Goal: Share content: Share content

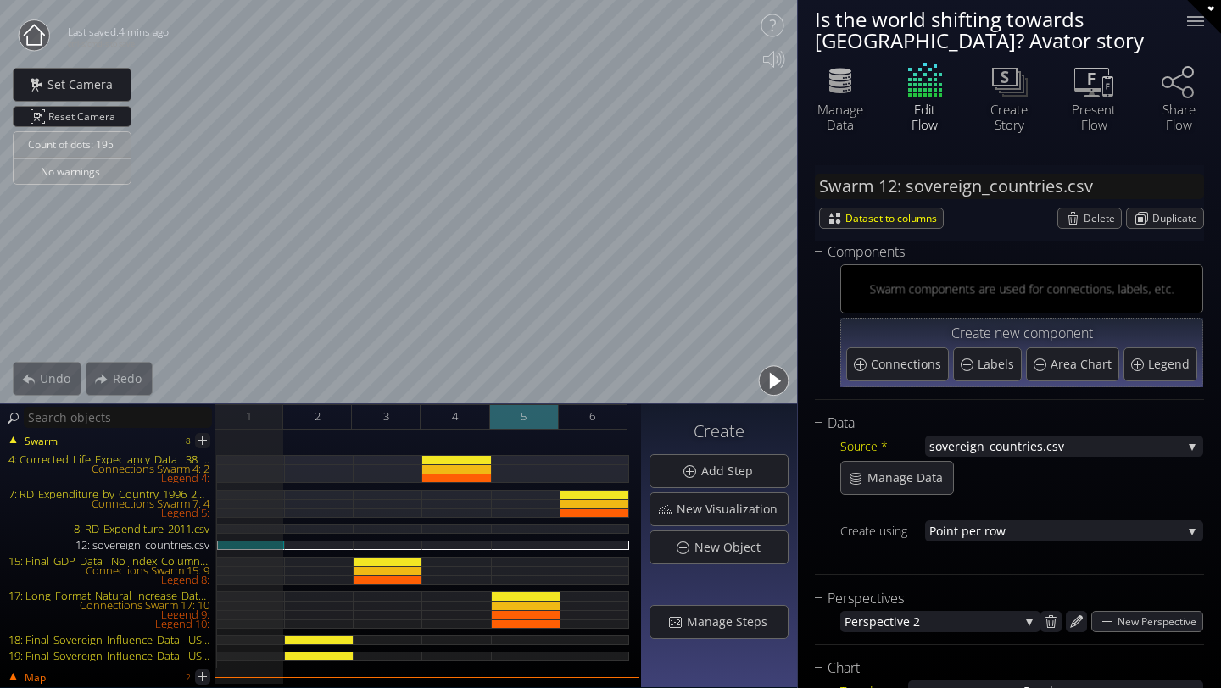
click at [533, 422] on div "5" at bounding box center [524, 416] width 69 height 25
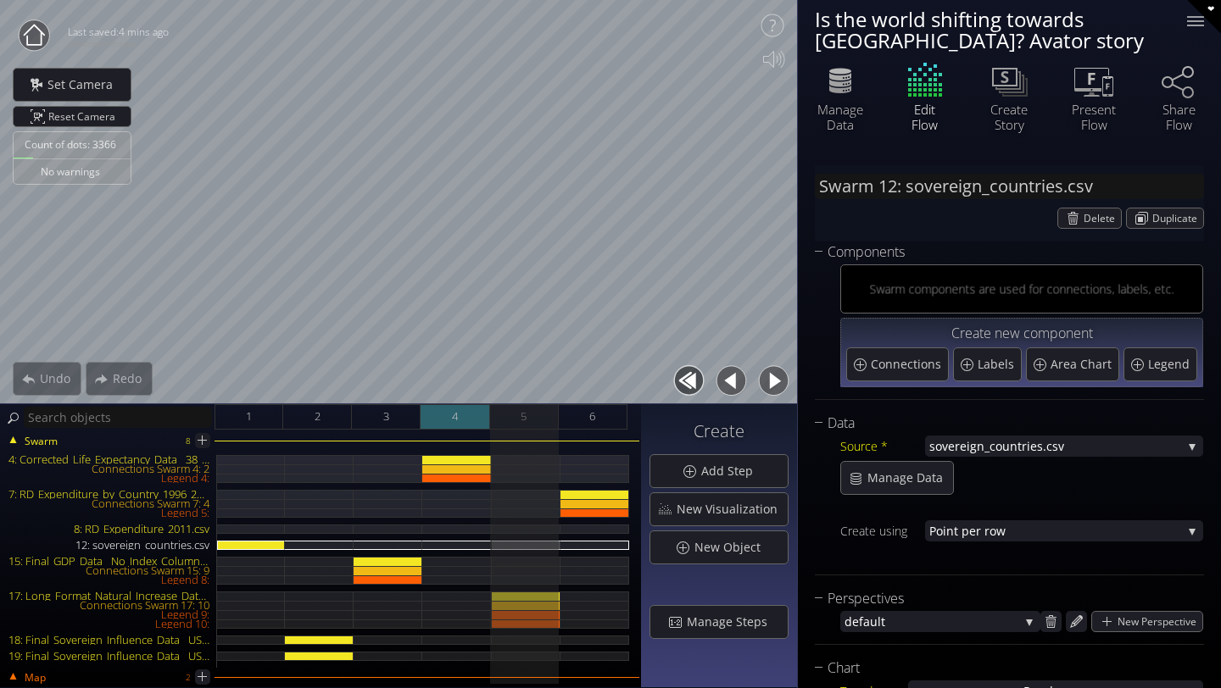
click at [474, 425] on div "4" at bounding box center [454, 416] width 69 height 25
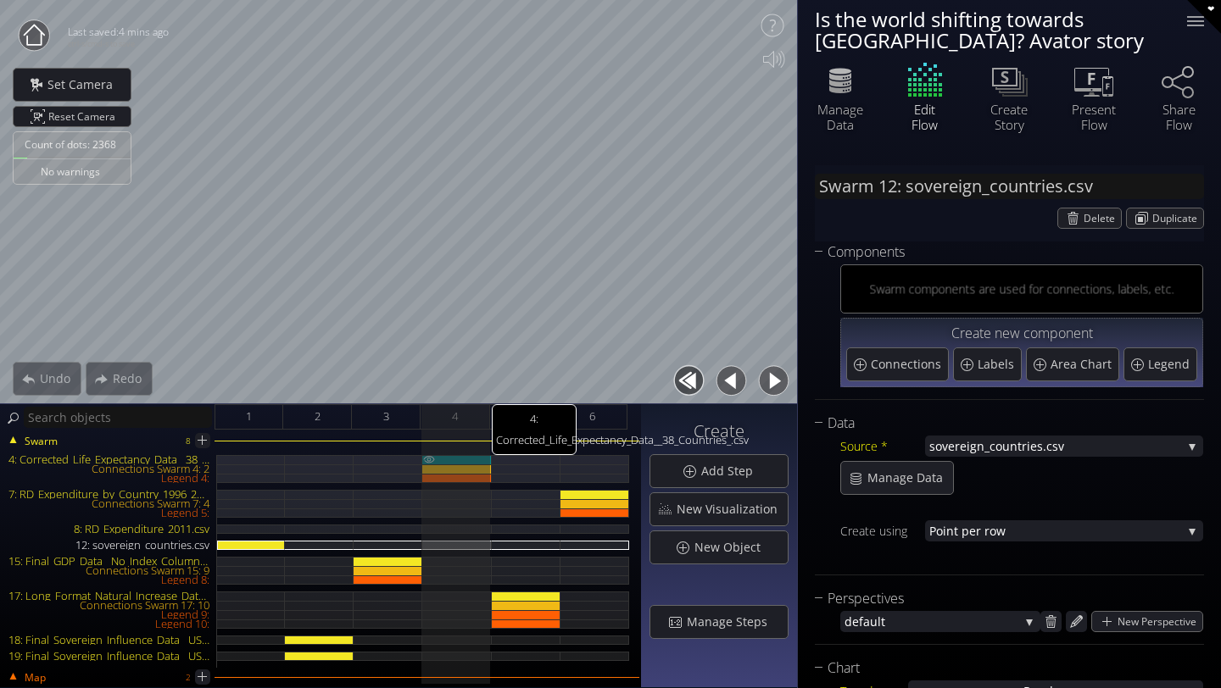
click at [470, 459] on div "4: Corrected_Life_Expectancy_Data__38_Countries_.csv" at bounding box center [456, 459] width 69 height 9
type input "Swarm 4: Corrected_Life_Expectancy_Data__38_Countries_.csv"
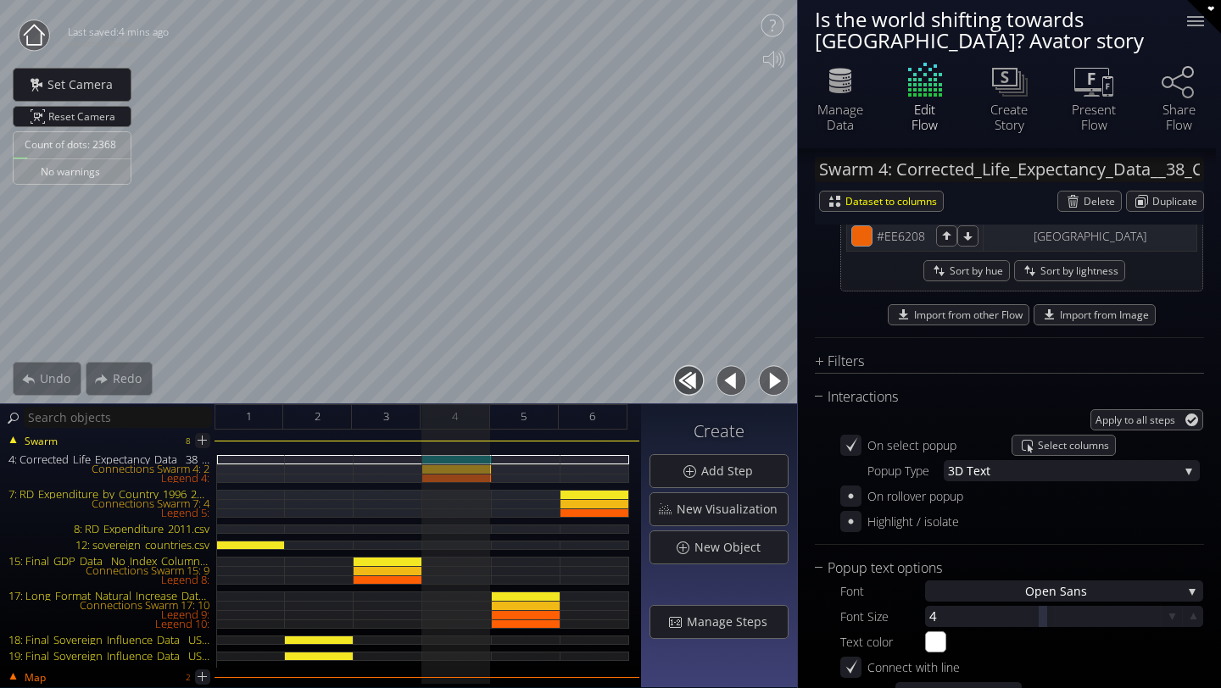
scroll to position [2161, 0]
click at [1050, 448] on span "Select columns" at bounding box center [1075, 443] width 77 height 19
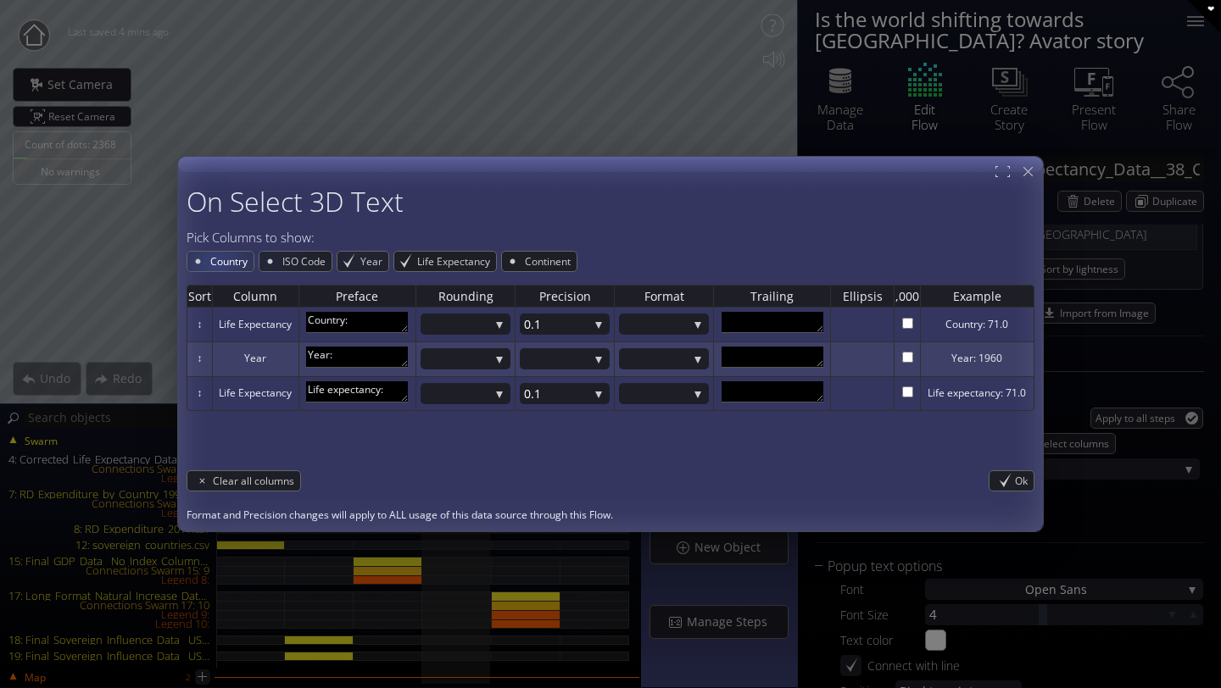
click at [211, 258] on span "Country" at bounding box center [231, 261] width 45 height 19
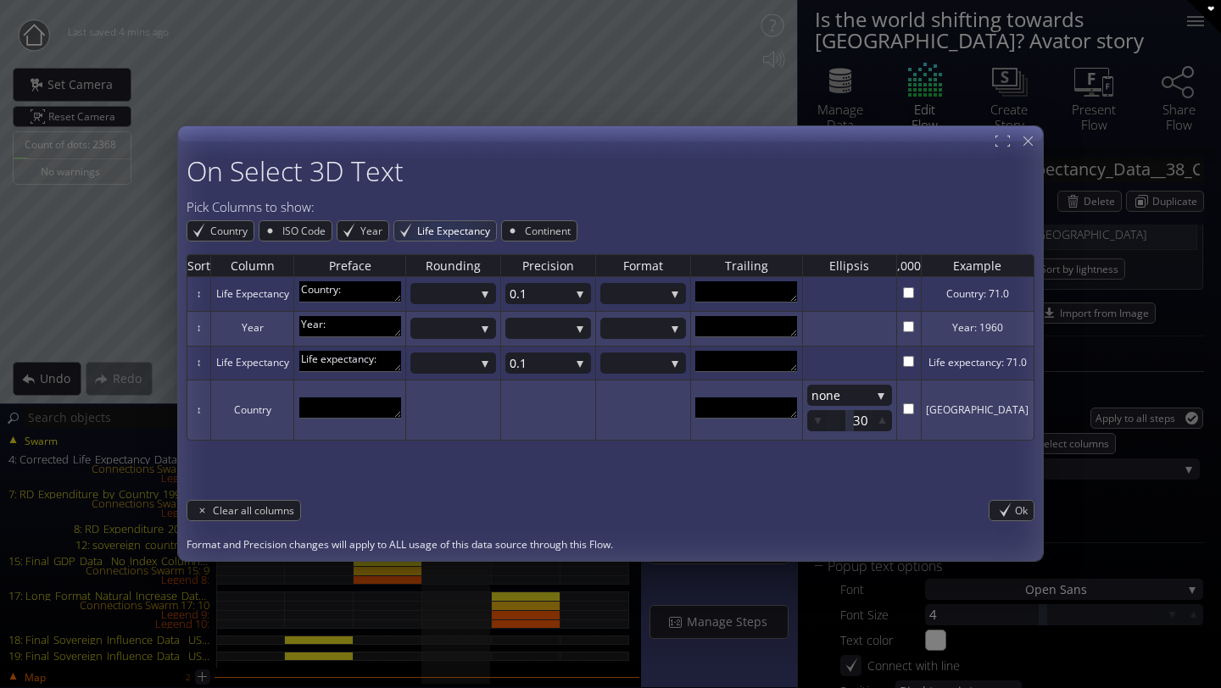
click at [442, 236] on span "Life Expectancy" at bounding box center [455, 230] width 81 height 19
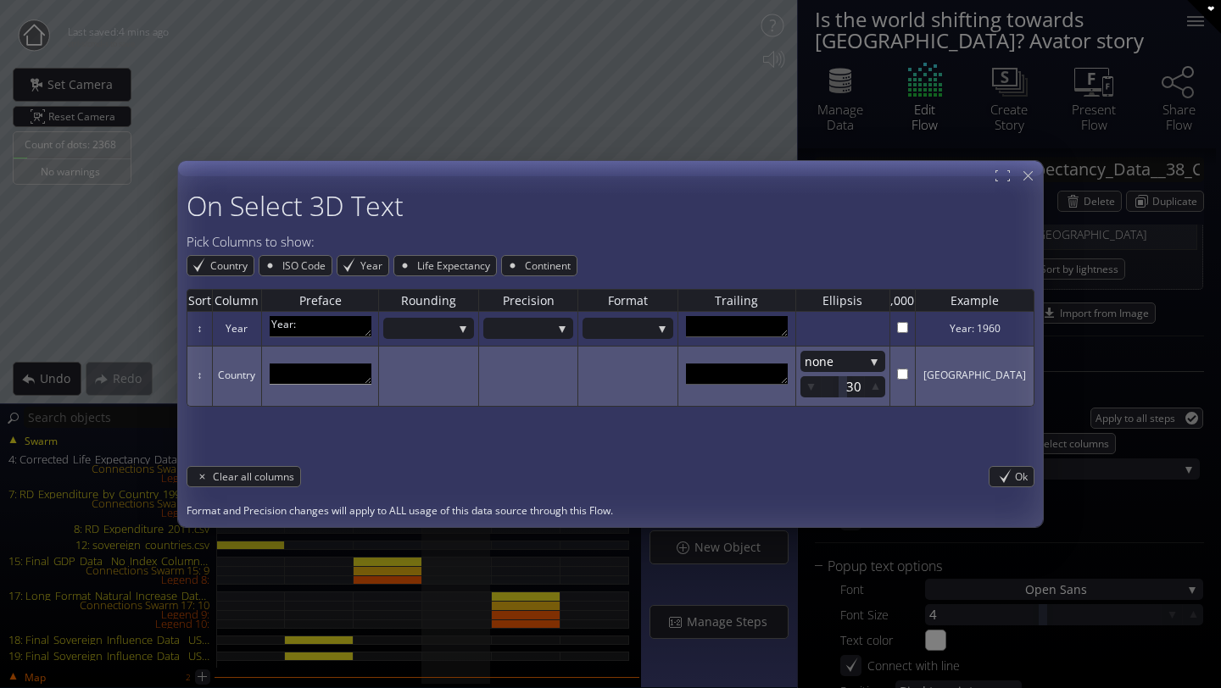
click at [329, 372] on textarea at bounding box center [321, 374] width 102 height 21
type textarea "X"
type textarea "C"
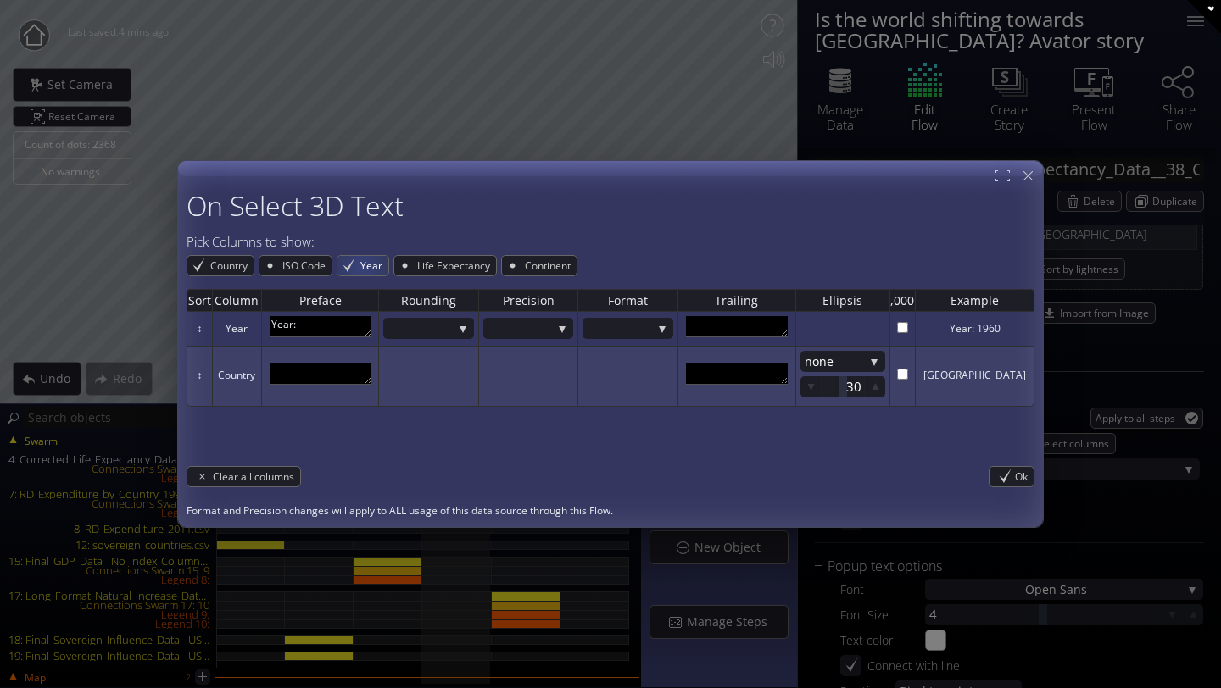
click at [361, 266] on span "Year" at bounding box center [374, 265] width 30 height 19
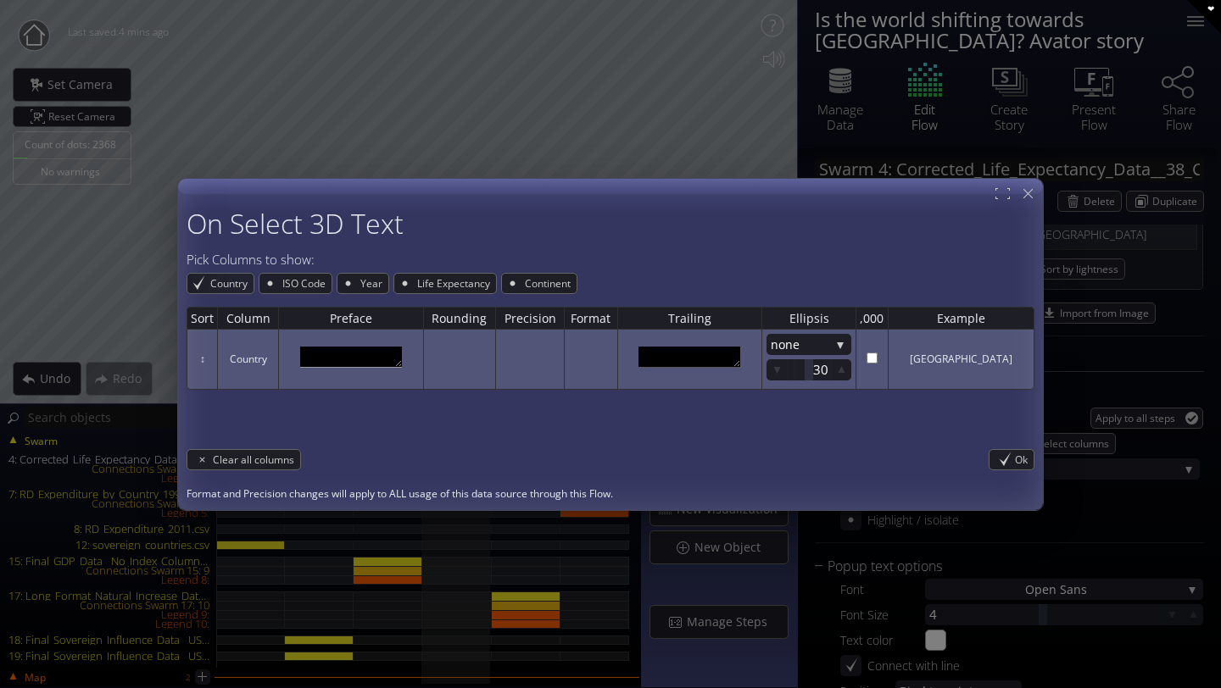
click at [337, 359] on textarea at bounding box center [351, 357] width 102 height 21
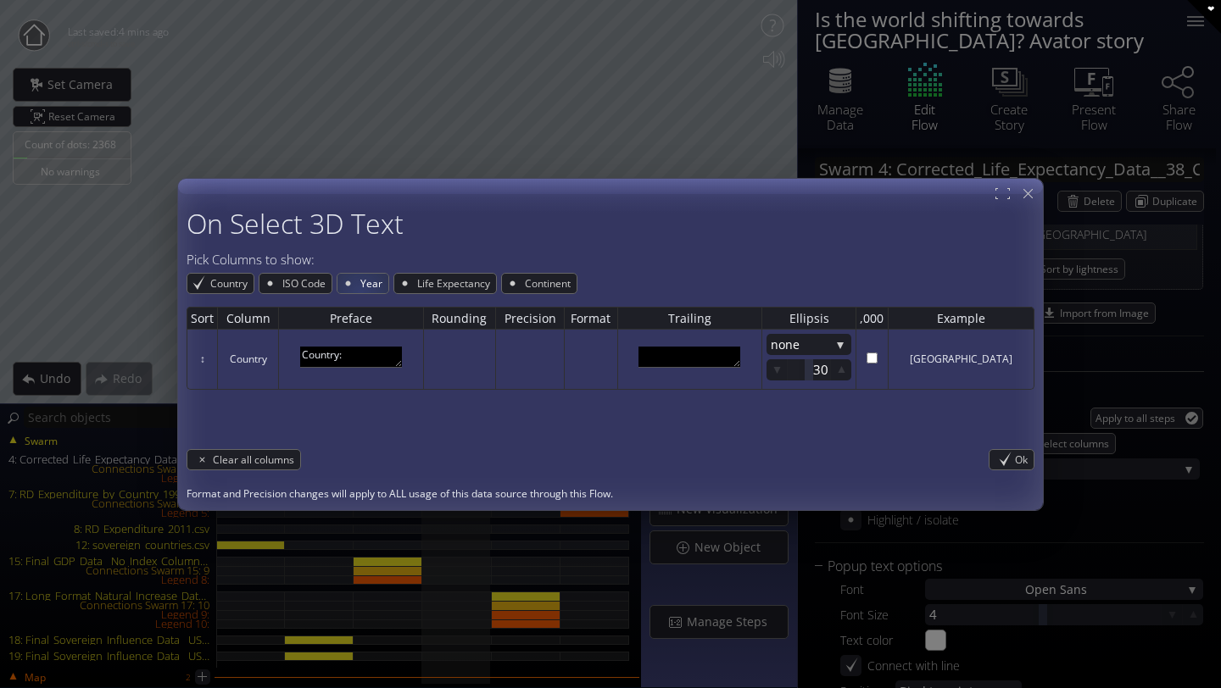
type textarea "Country:"
click at [363, 287] on span "Year" at bounding box center [374, 283] width 30 height 19
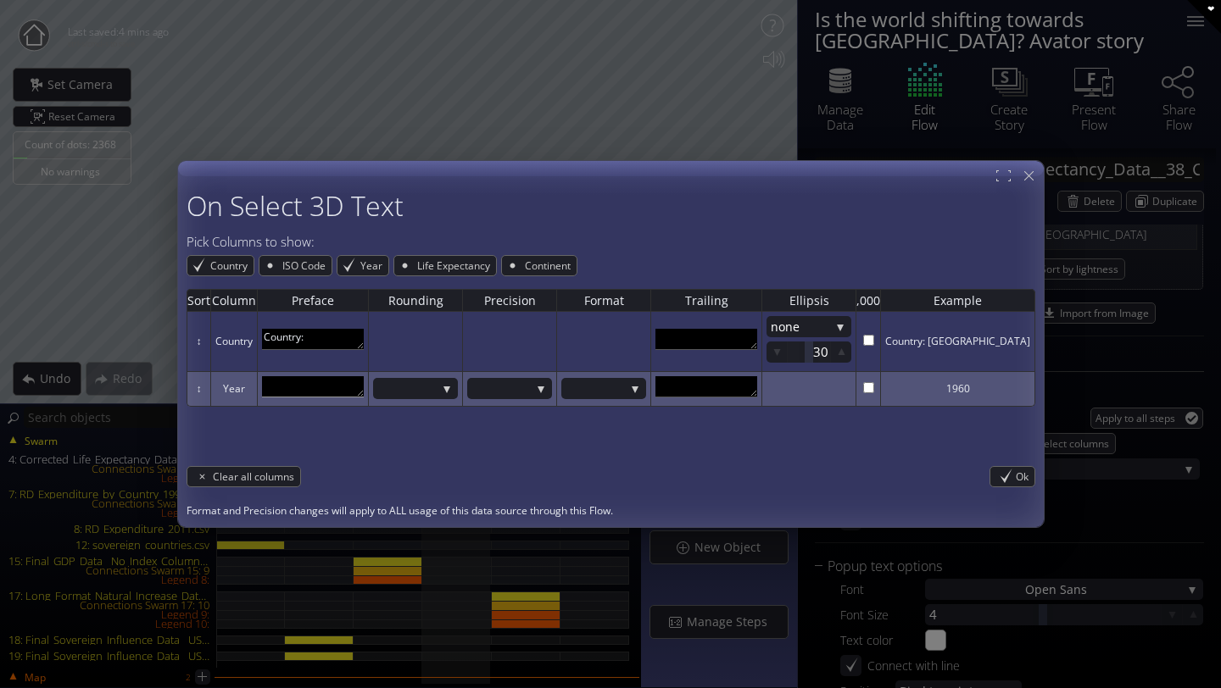
click at [316, 380] on textarea at bounding box center [313, 386] width 102 height 21
type textarea "Year:"
click at [731, 389] on textarea at bounding box center [706, 386] width 102 height 21
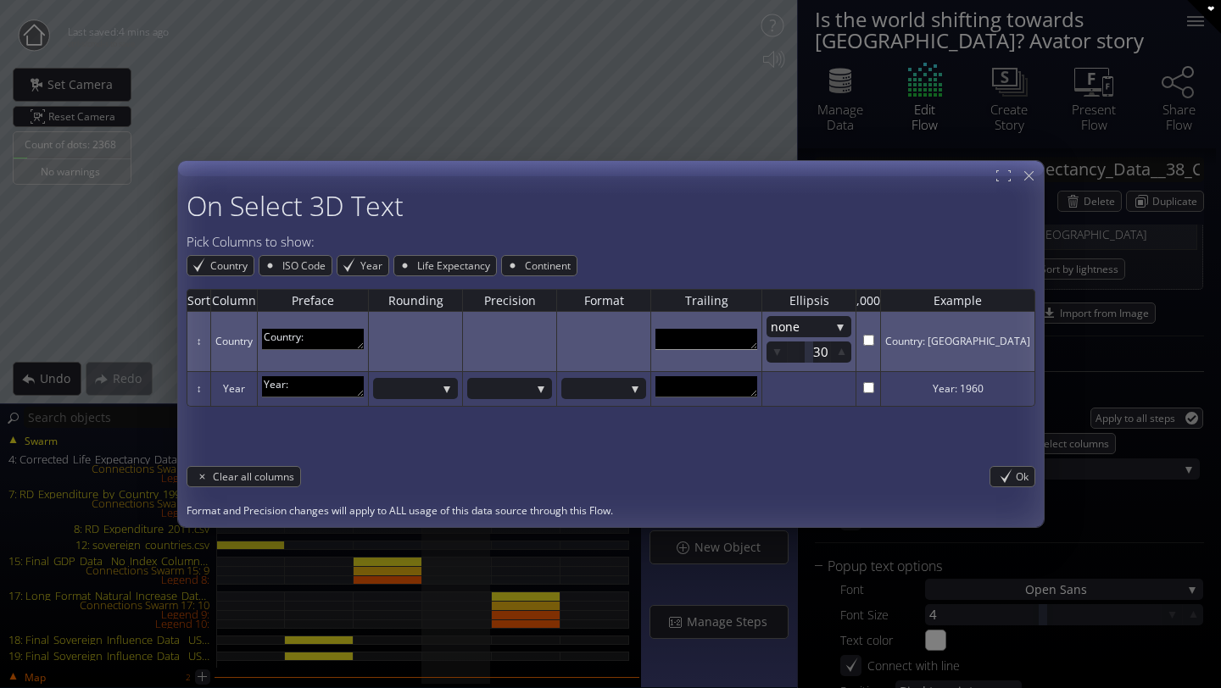
click at [757, 341] on textarea at bounding box center [706, 339] width 102 height 21
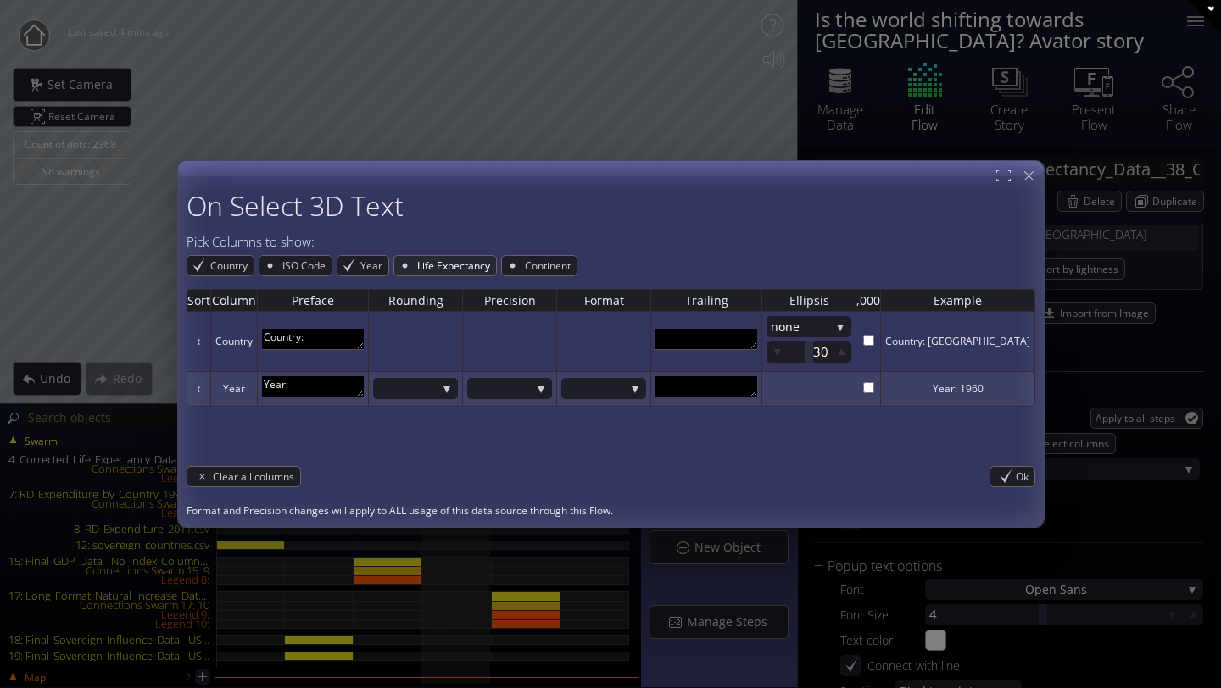
click at [424, 263] on span "Life Expectancy" at bounding box center [455, 265] width 81 height 19
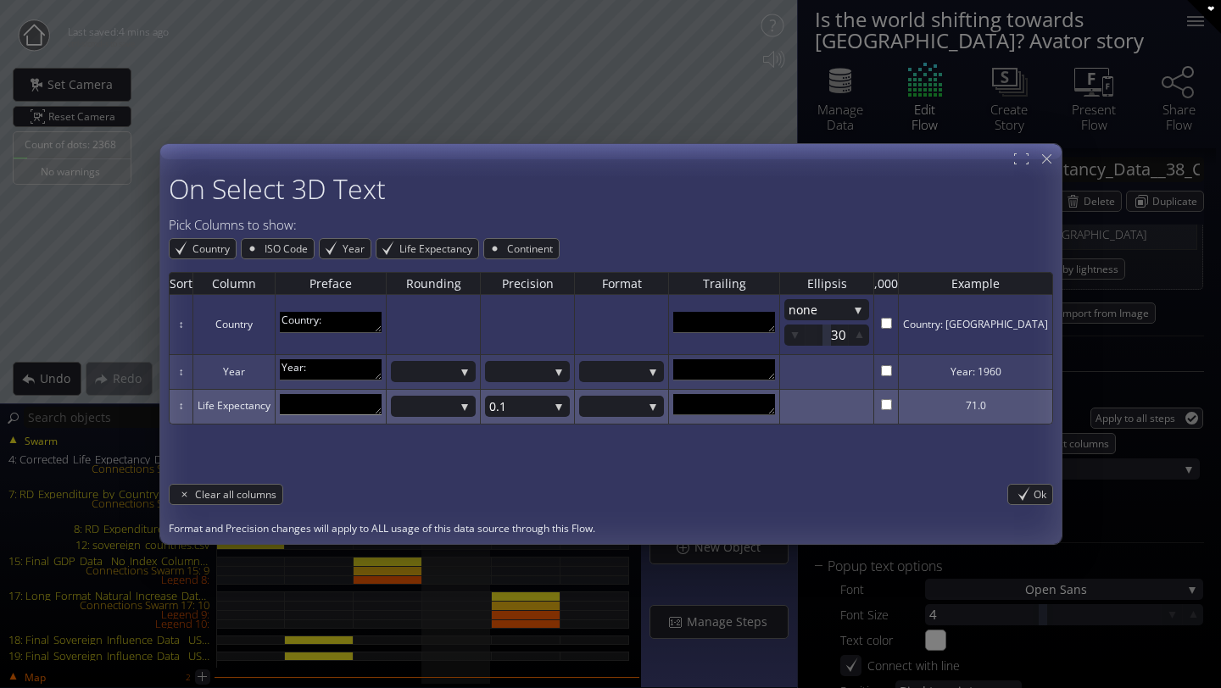
click at [345, 403] on textarea at bounding box center [331, 404] width 102 height 21
type textarea "Life expectancy:"
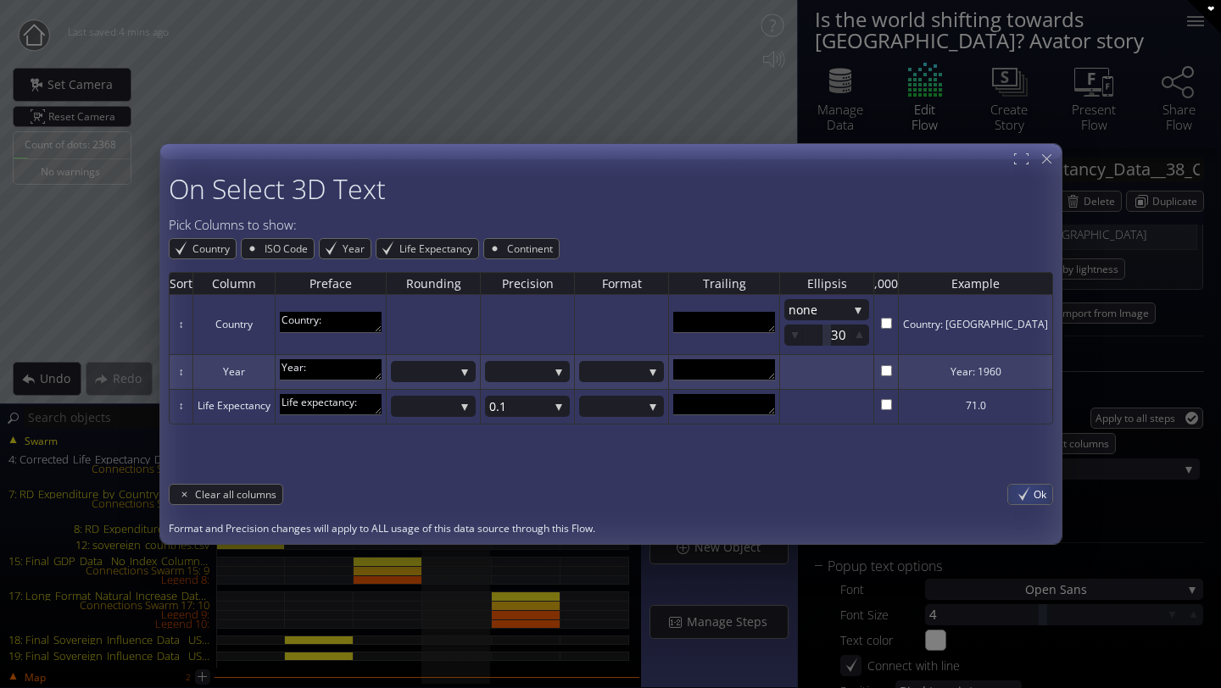
click at [1010, 491] on div "Ok" at bounding box center [1030, 493] width 44 height 19
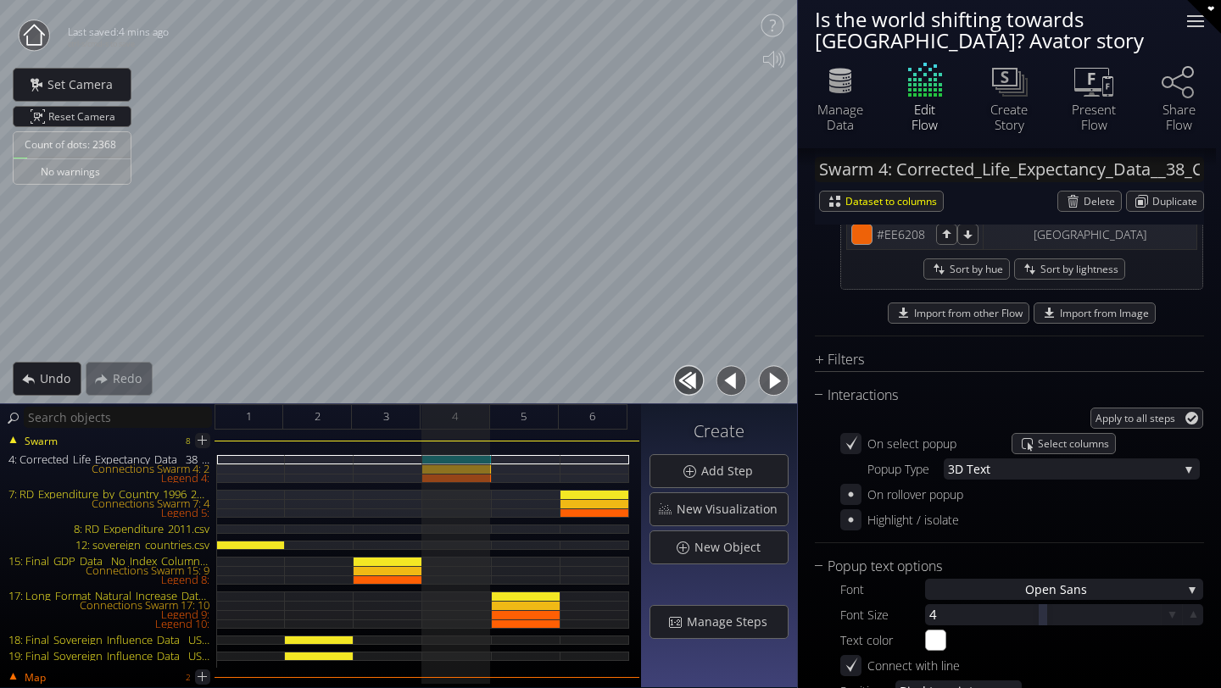
click at [1204, 24] on div at bounding box center [1195, 21] width 34 height 34
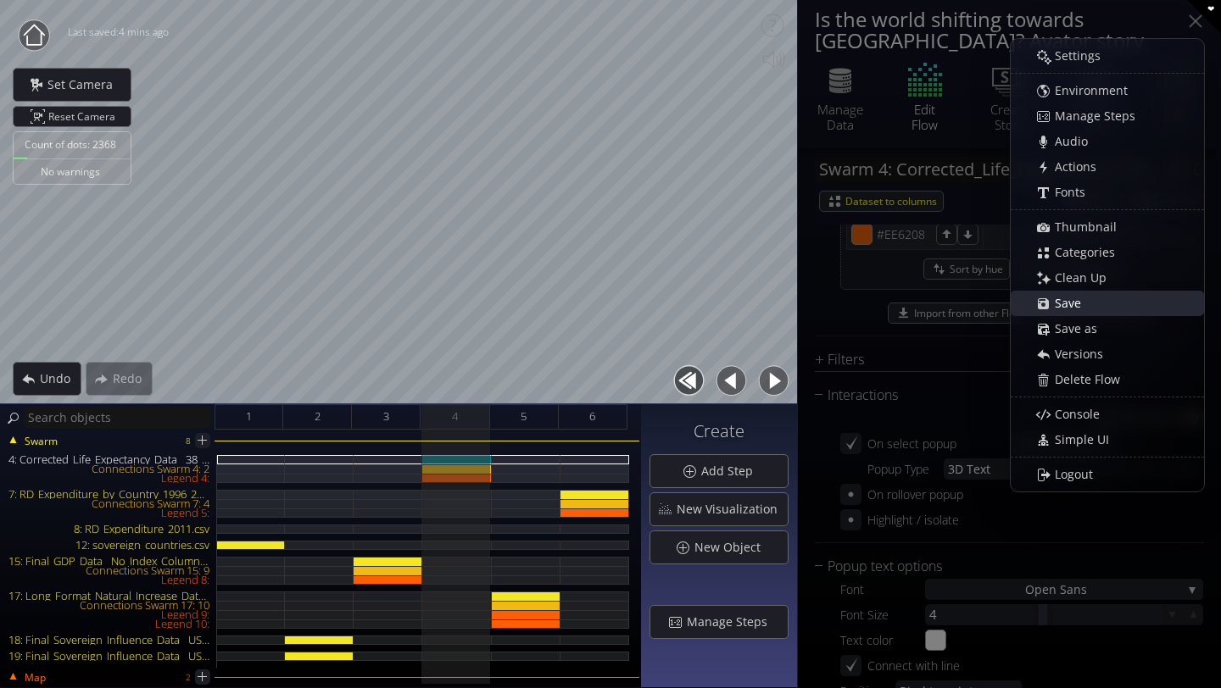
click at [1072, 298] on span "Save" at bounding box center [1072, 303] width 37 height 17
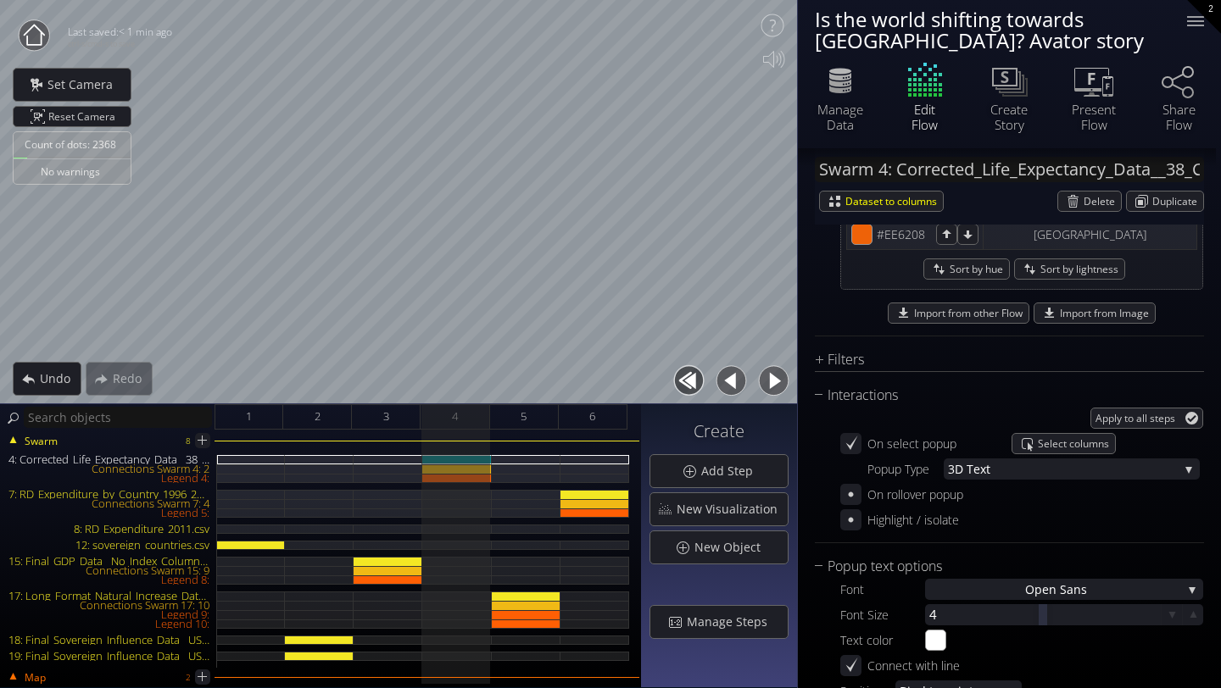
click at [31, 30] on circle at bounding box center [34, 35] width 31 height 31
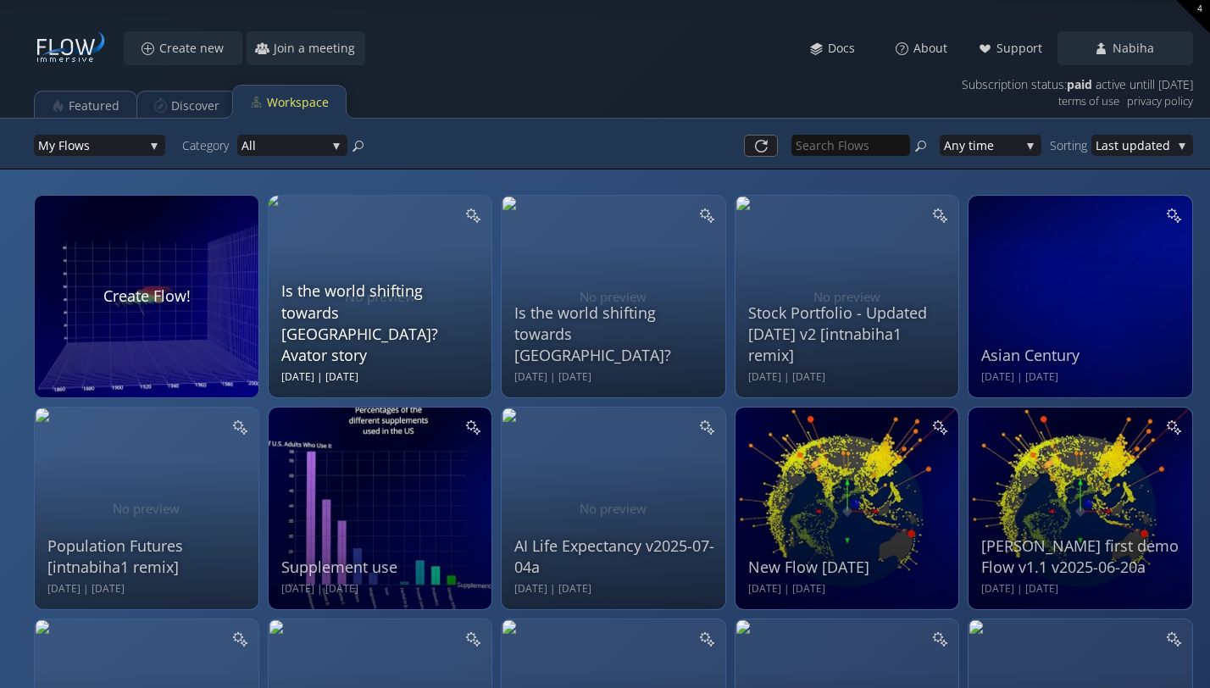
click at [444, 345] on div "Is the world shifting towards [GEOGRAPHIC_DATA]? Avator story" at bounding box center [382, 324] width 203 height 86
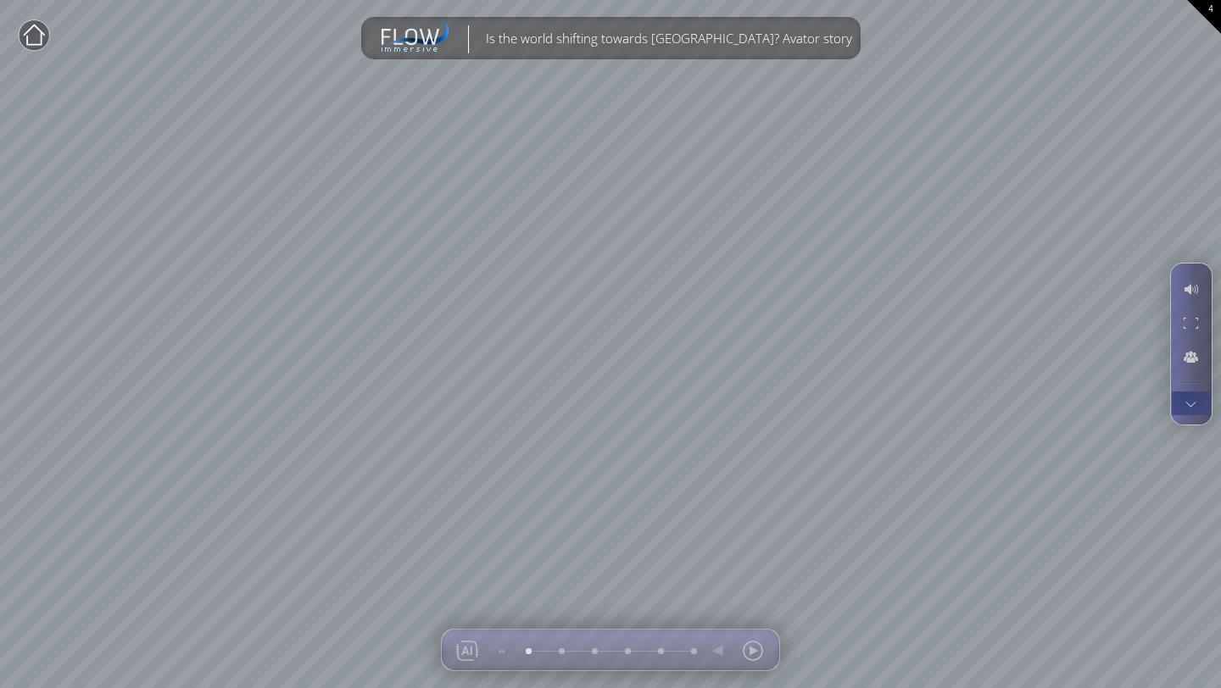
click at [1187, 398] on div at bounding box center [1190, 404] width 31 height 24
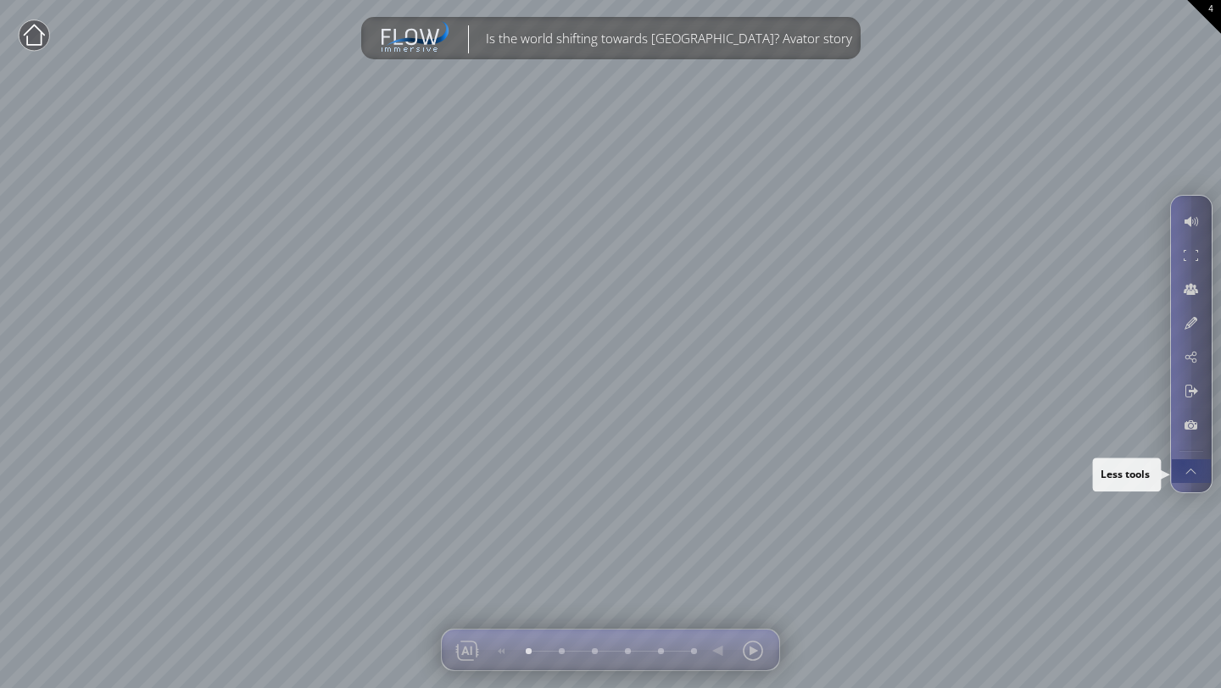
click at [1182, 464] on div at bounding box center [1190, 471] width 31 height 24
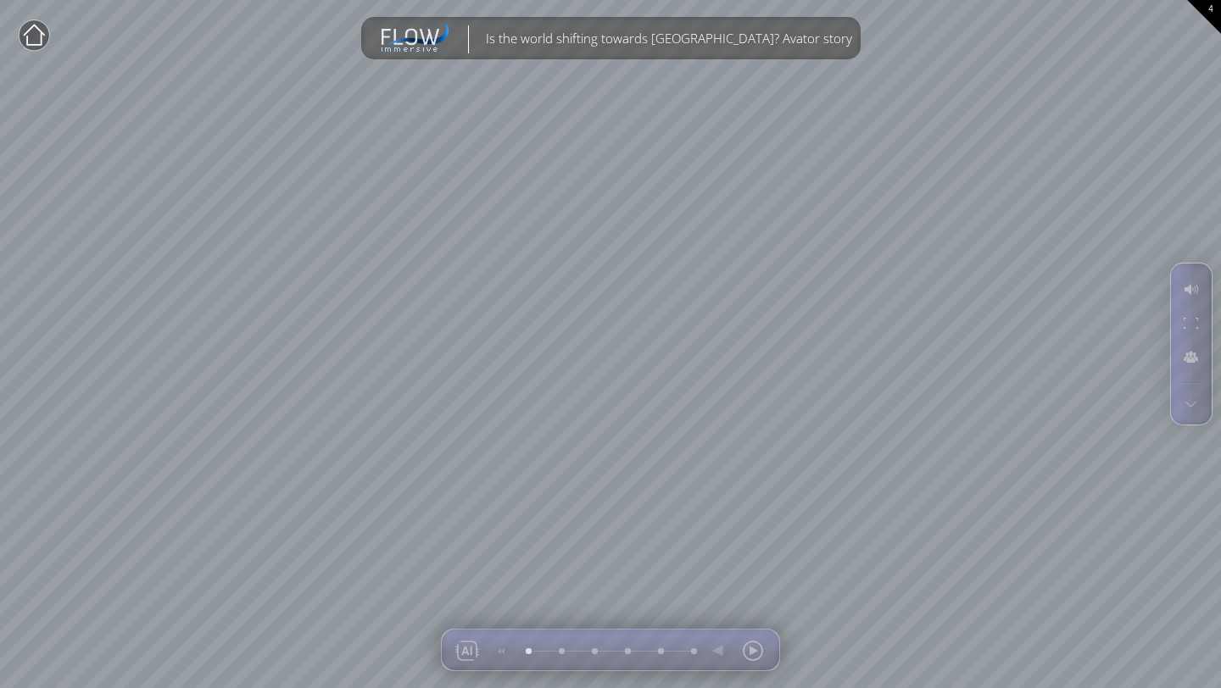
click at [36, 41] on circle at bounding box center [34, 35] width 31 height 31
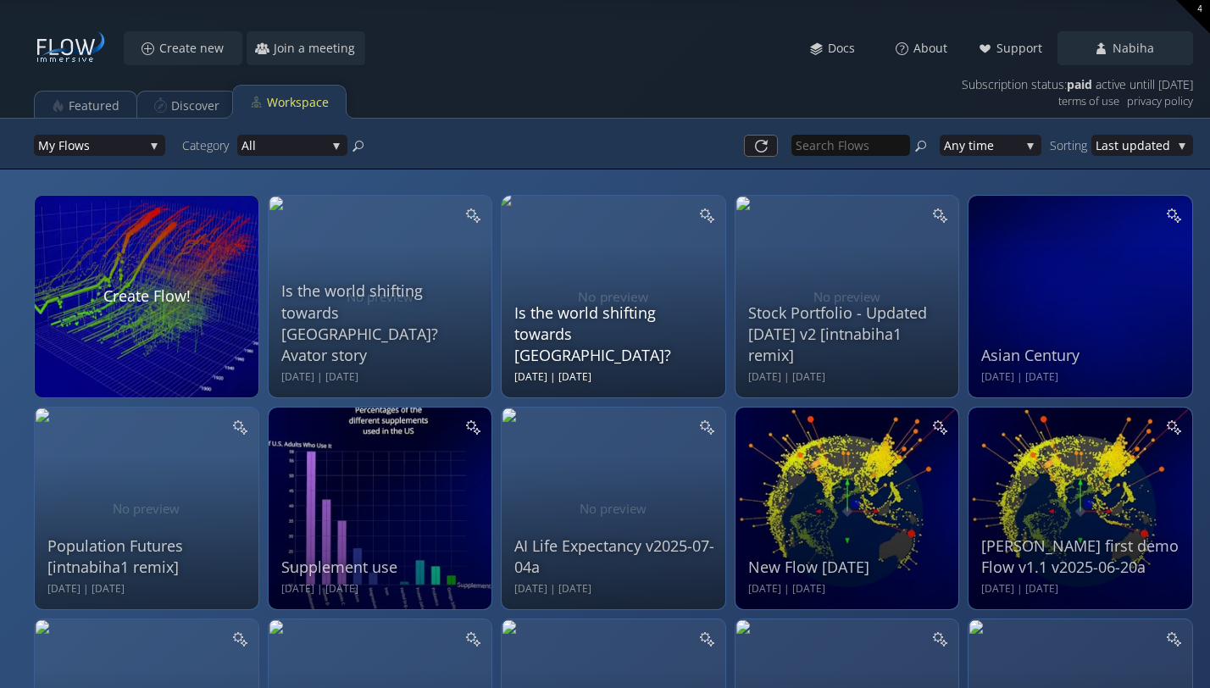
click at [547, 315] on div "Is the world shifting towards [GEOGRAPHIC_DATA]? [DATE] | [DATE]" at bounding box center [616, 294] width 203 height 181
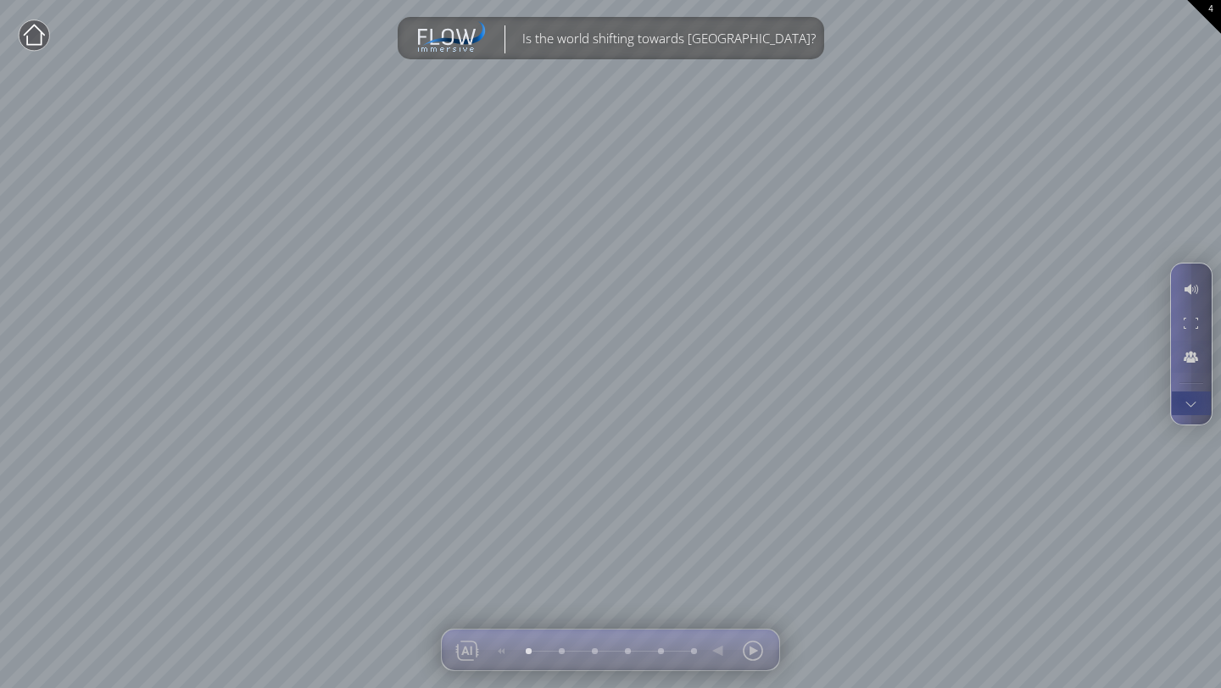
click at [1188, 405] on div at bounding box center [1190, 404] width 31 height 24
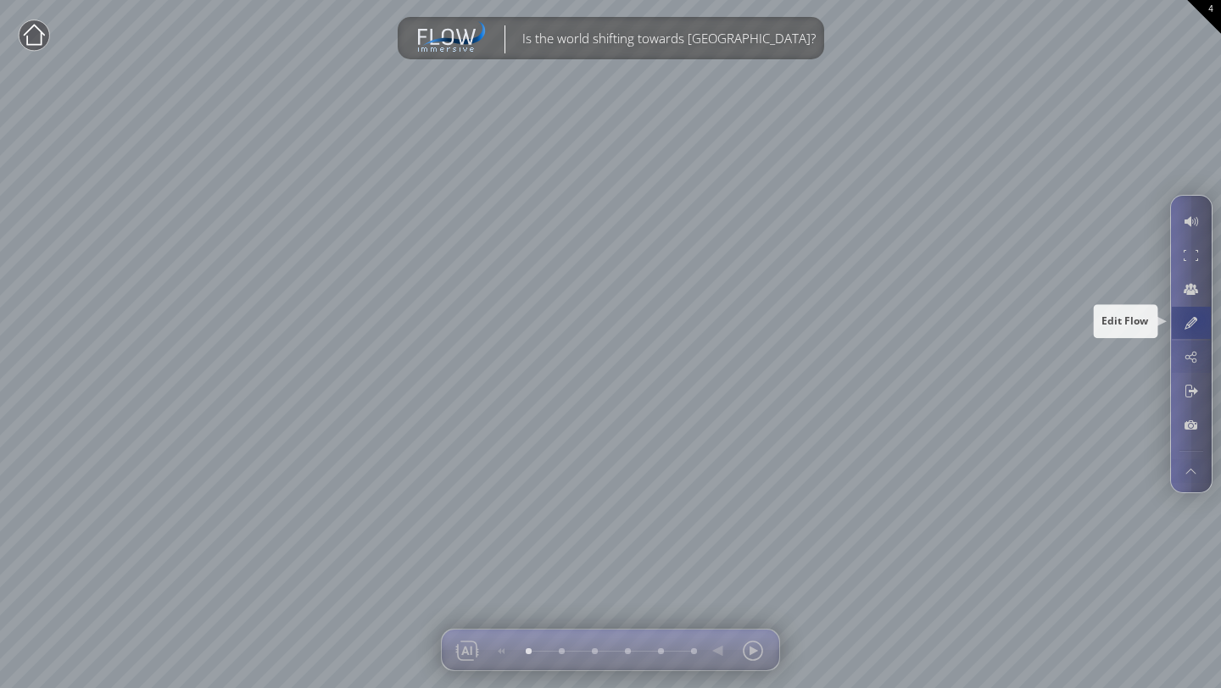
click at [1196, 325] on div at bounding box center [1190, 323] width 31 height 32
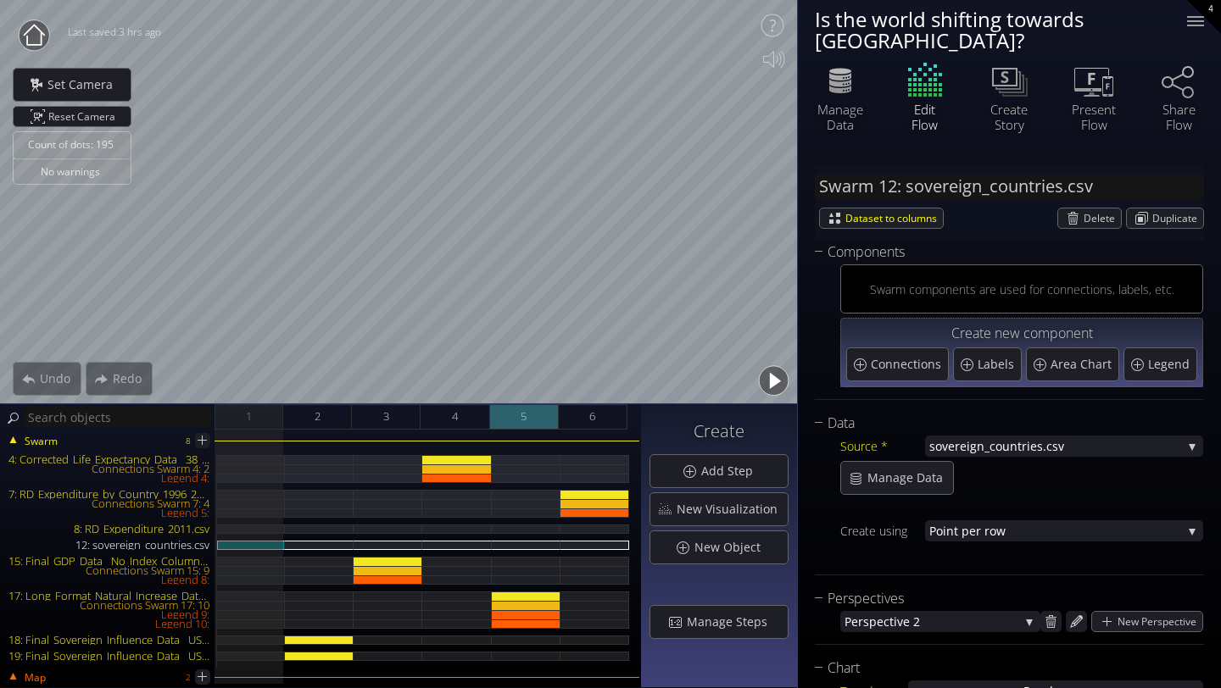
click at [516, 410] on div "5" at bounding box center [524, 416] width 69 height 25
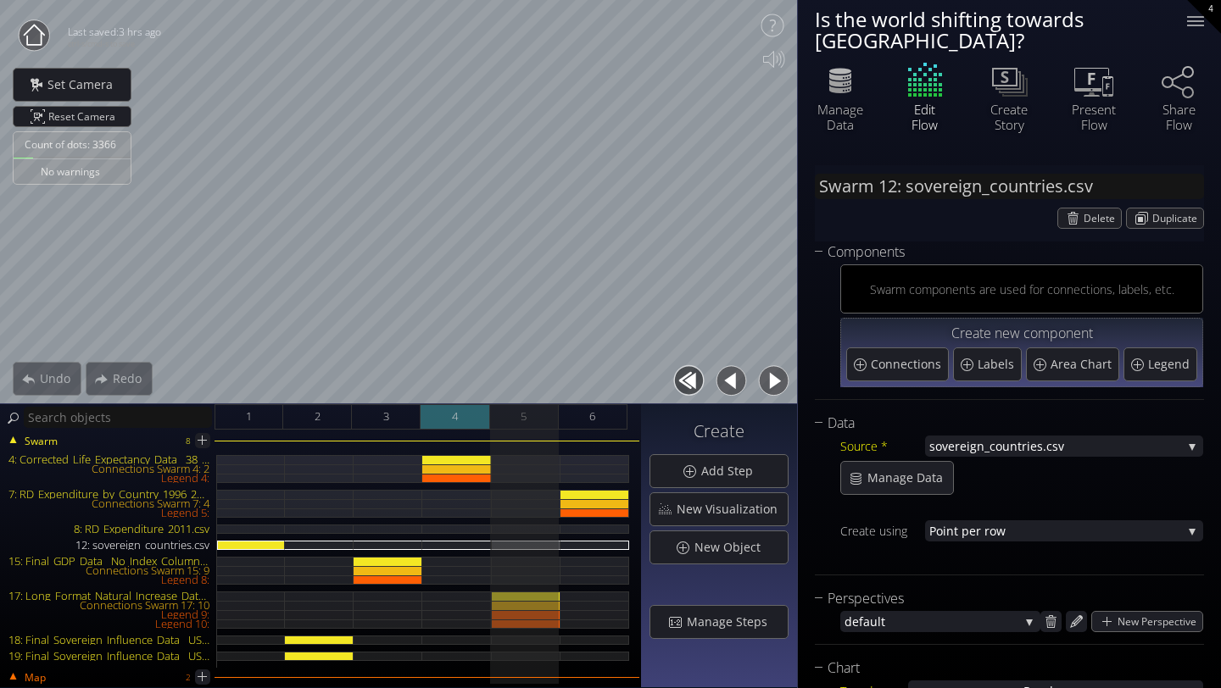
click at [477, 423] on div "4" at bounding box center [454, 416] width 69 height 25
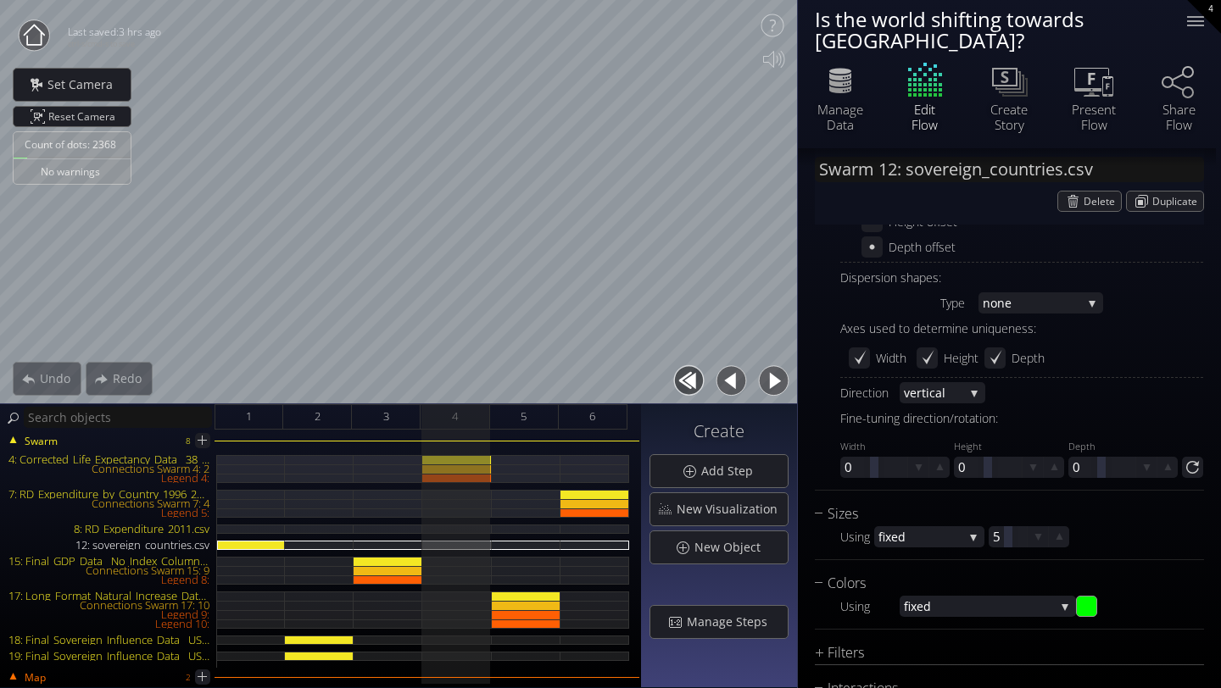
scroll to position [1291, 0]
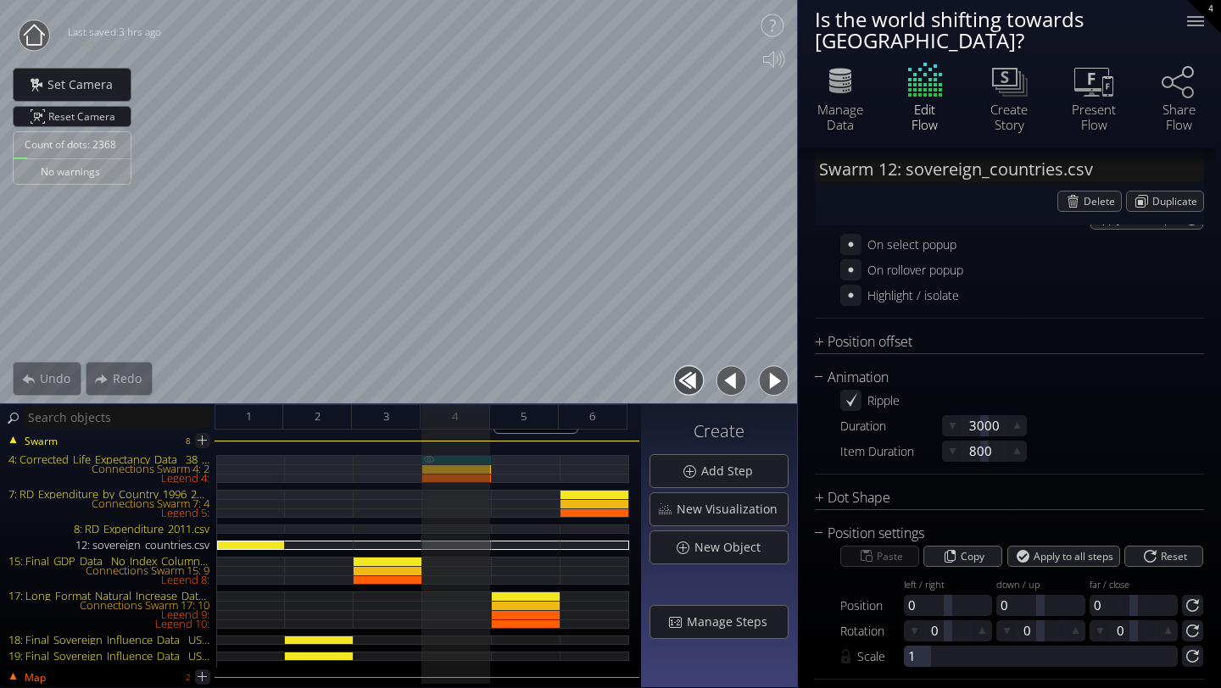
click at [451, 460] on div "4: Corrected_Life_Expectancy_Data__38_Countries_.csv" at bounding box center [456, 459] width 69 height 9
type input "Swarm 4: Corrected_Life_Expectancy_Data__38_Countries_.csv"
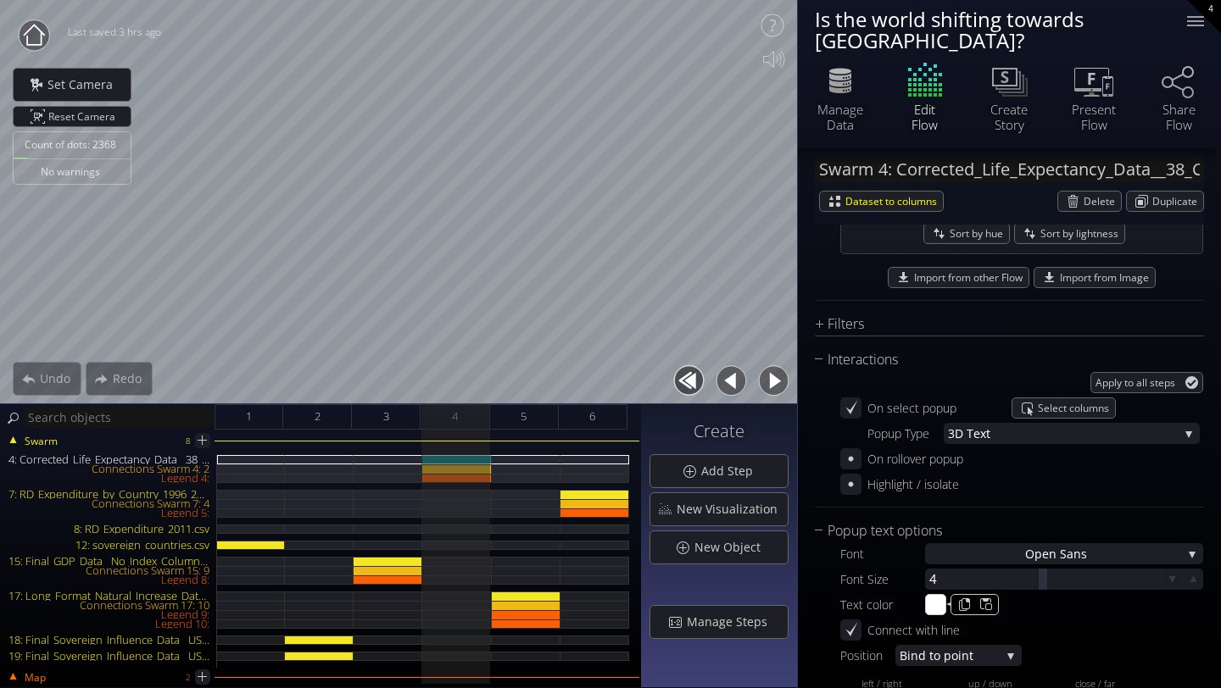
scroll to position [2199, 0]
click at [1072, 397] on span "Select columns" at bounding box center [1075, 406] width 77 height 19
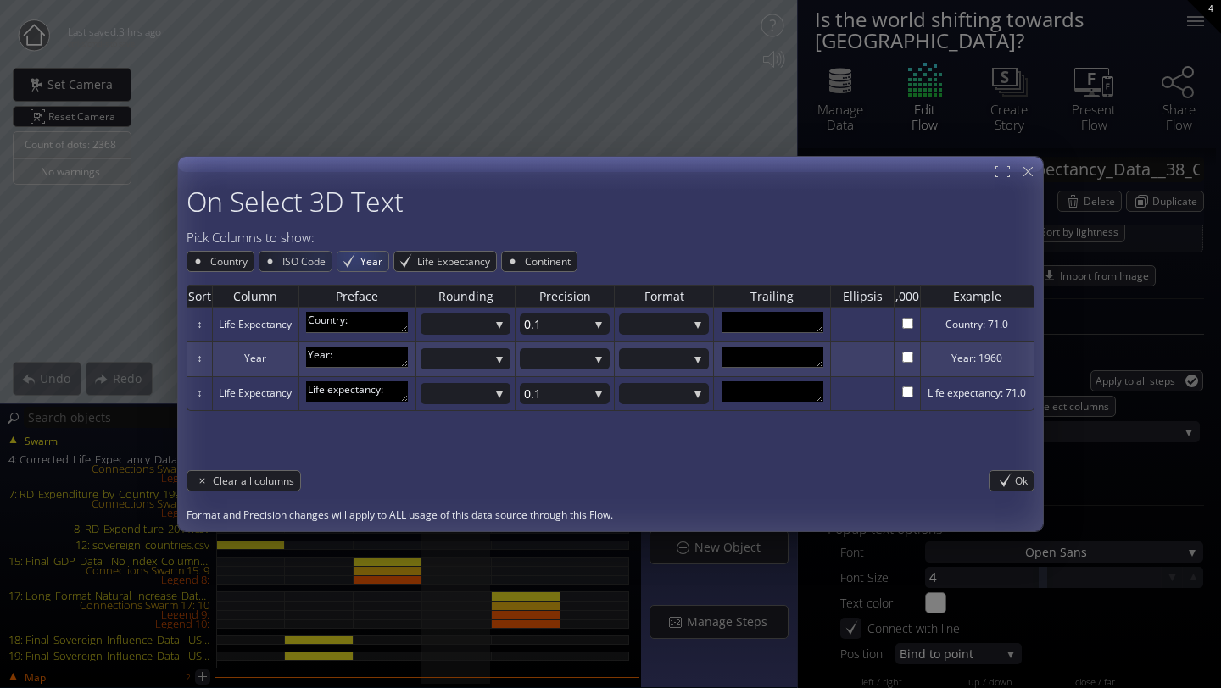
click at [358, 258] on div "Year" at bounding box center [362, 261] width 51 height 19
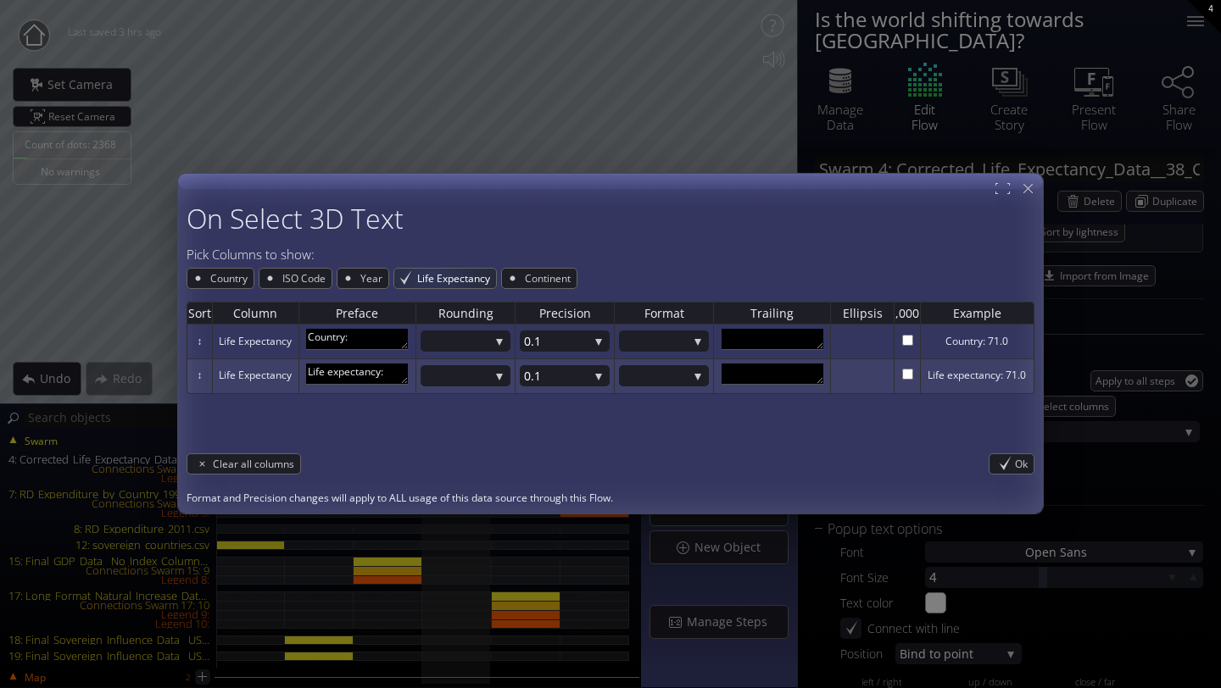
click at [433, 276] on span "Life Expectancy" at bounding box center [455, 278] width 81 height 19
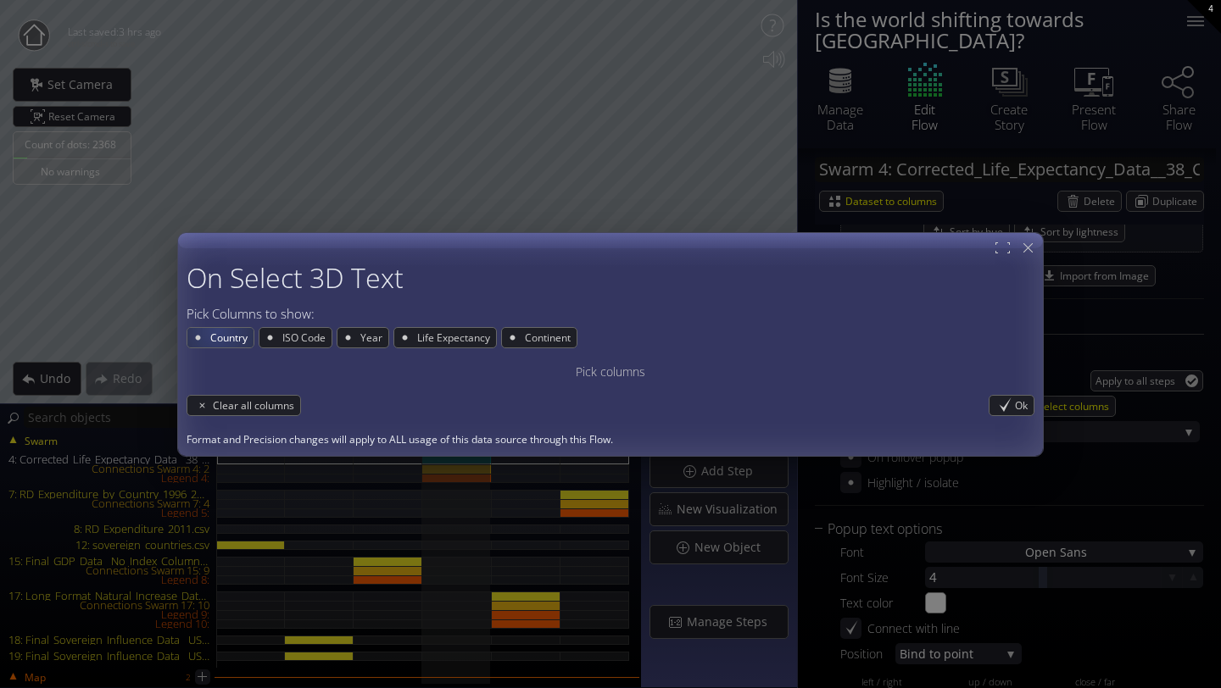
click at [217, 331] on span "Country" at bounding box center [231, 337] width 45 height 19
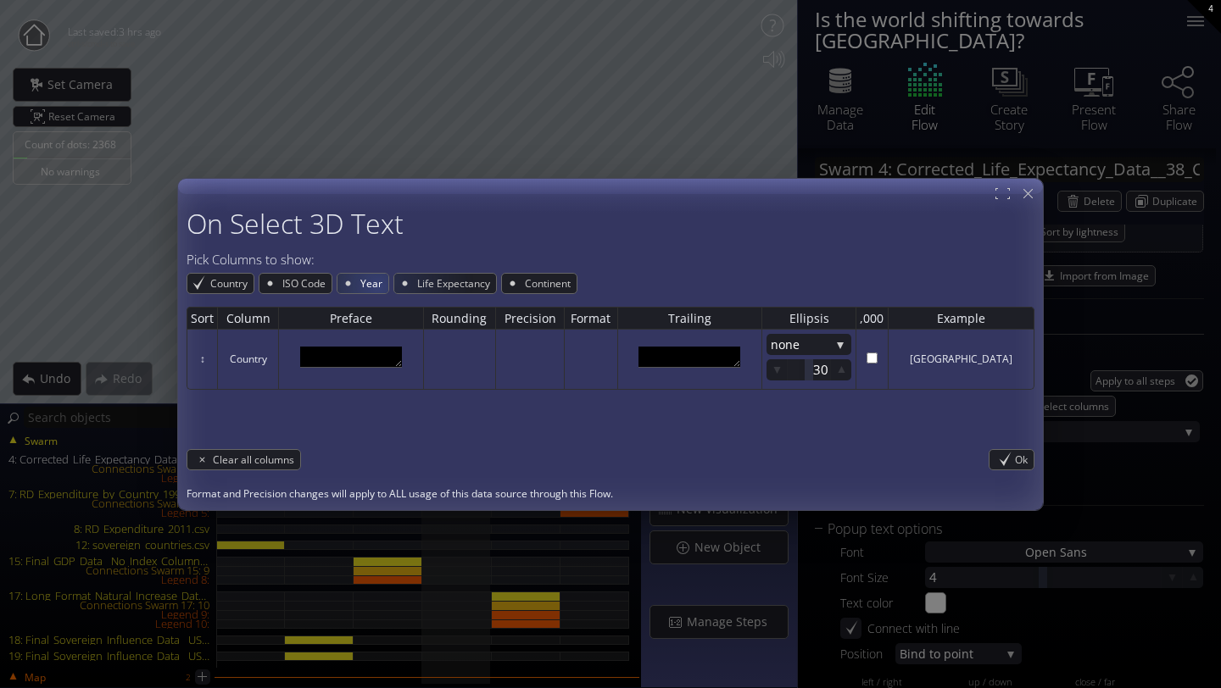
click at [374, 286] on span "Year" at bounding box center [374, 283] width 30 height 19
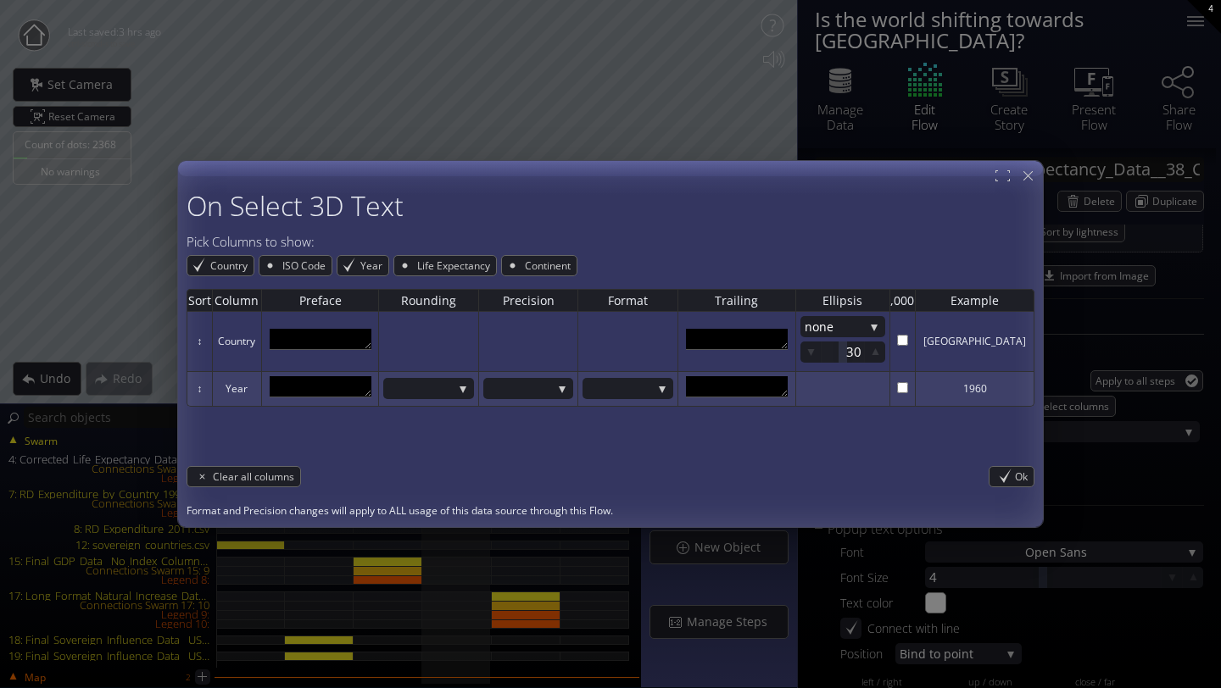
click at [418, 276] on div "Sort Column Preface Rounding Precision Format Trailing Ellipsis ,000 Example ↕ …" at bounding box center [610, 366] width 848 height 181
click at [418, 262] on span "Life Expectancy" at bounding box center [455, 265] width 81 height 19
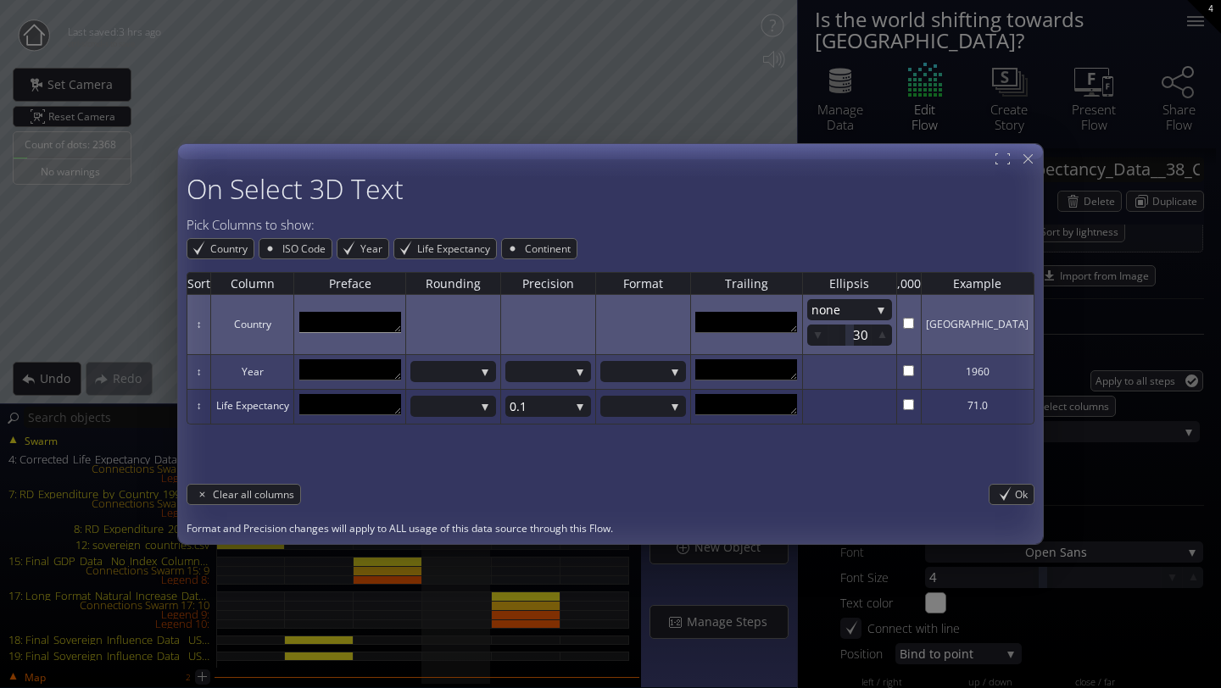
click at [347, 317] on textarea at bounding box center [350, 322] width 102 height 21
type textarea "Country:"
click at [763, 319] on textarea at bounding box center [746, 322] width 102 height 21
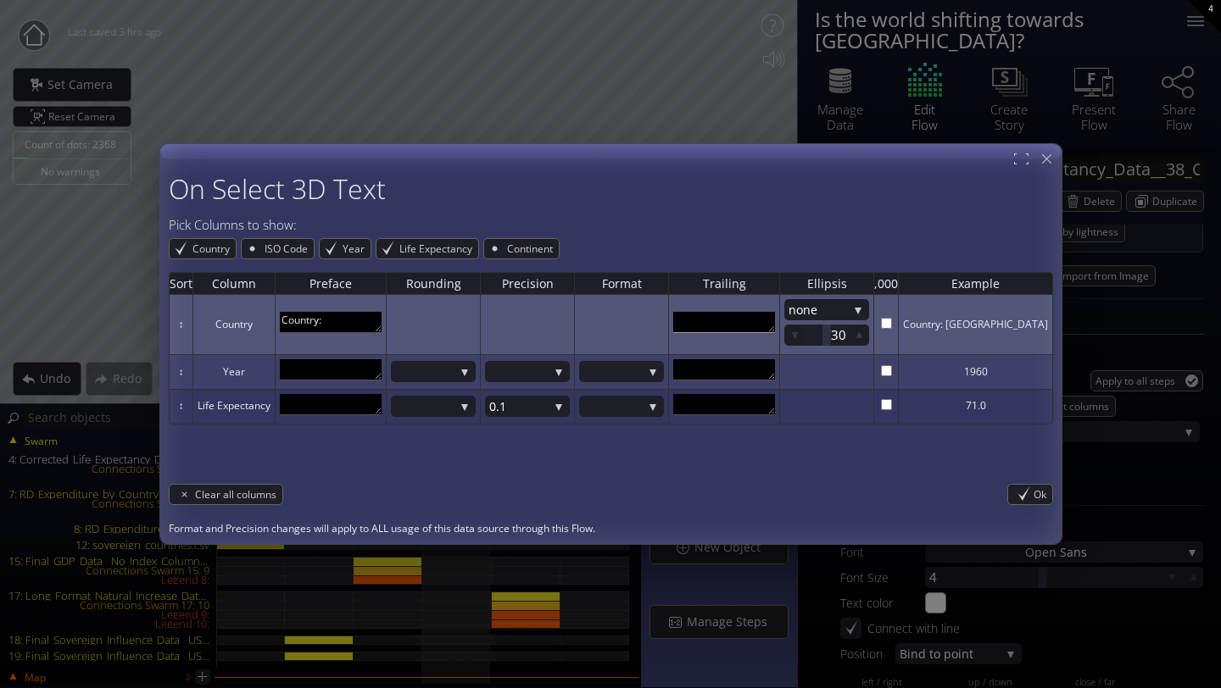
scroll to position [9, 0]
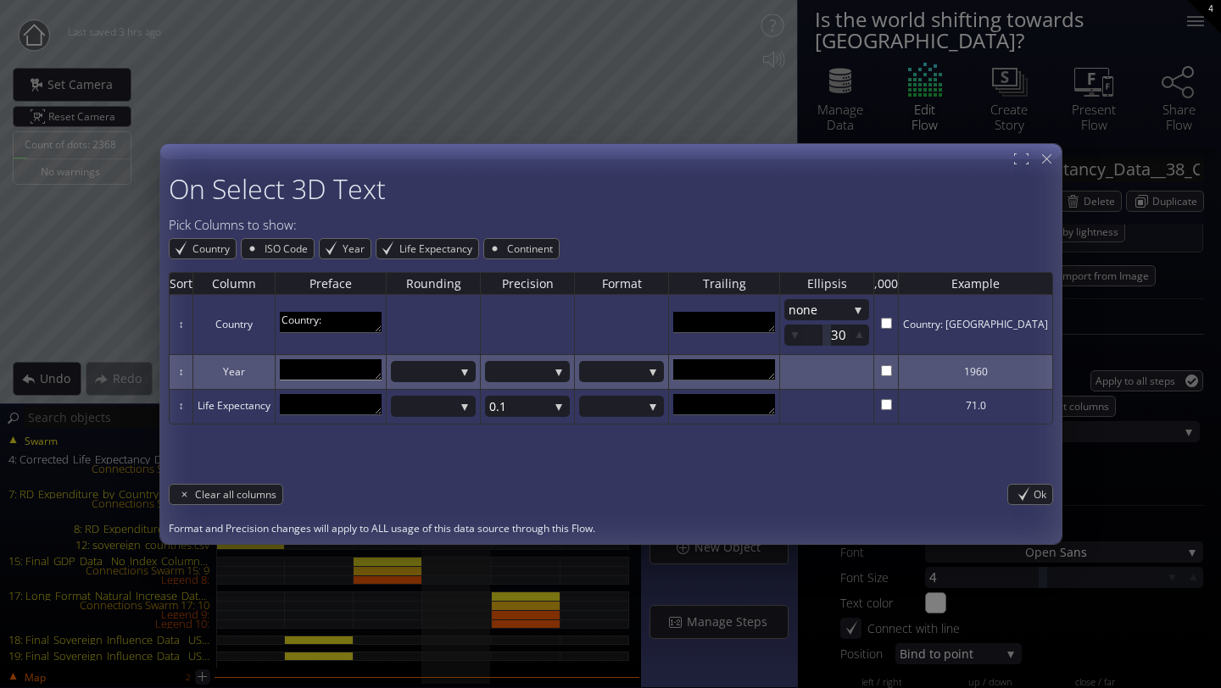
click at [381, 364] on textarea at bounding box center [331, 369] width 102 height 21
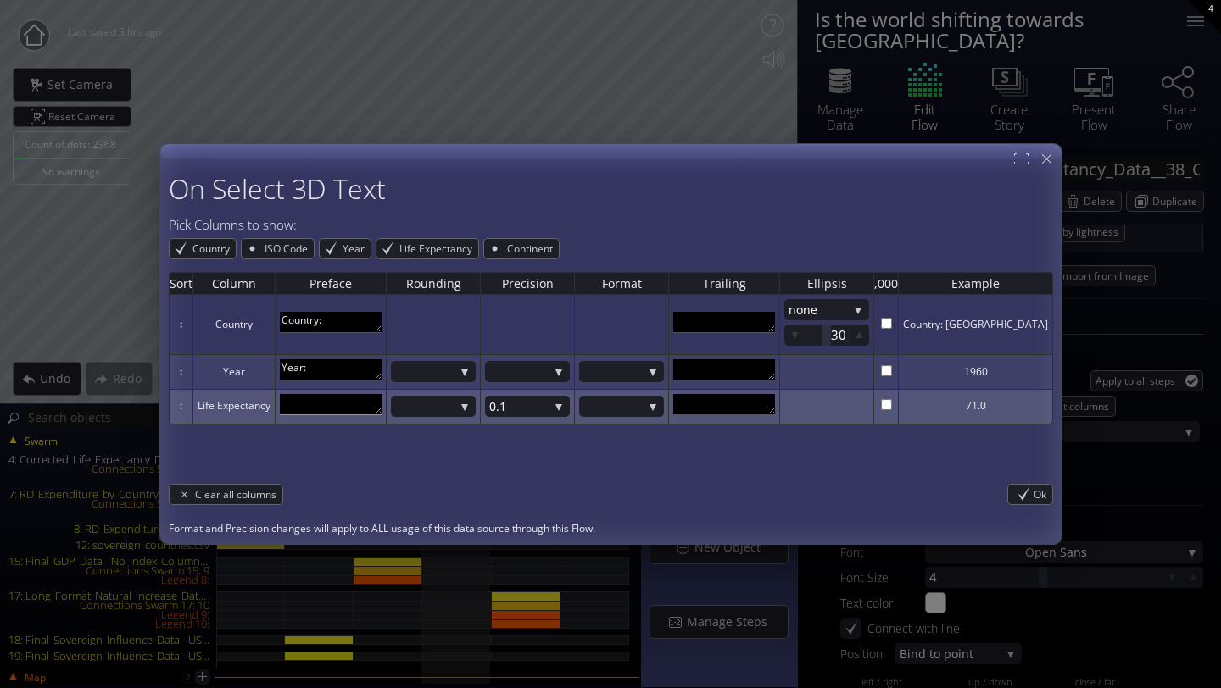
type textarea "Year:"
click at [362, 407] on textarea at bounding box center [331, 404] width 102 height 21
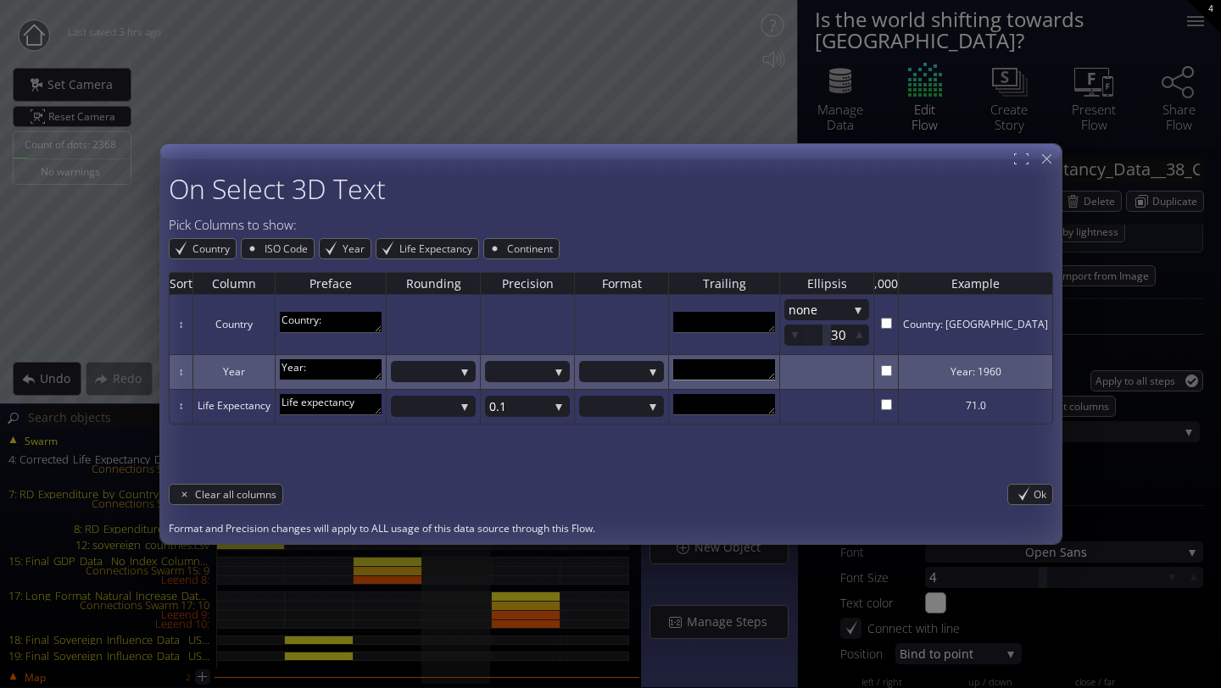
type textarea "Life expectancy"
click at [775, 370] on textarea at bounding box center [724, 369] width 102 height 21
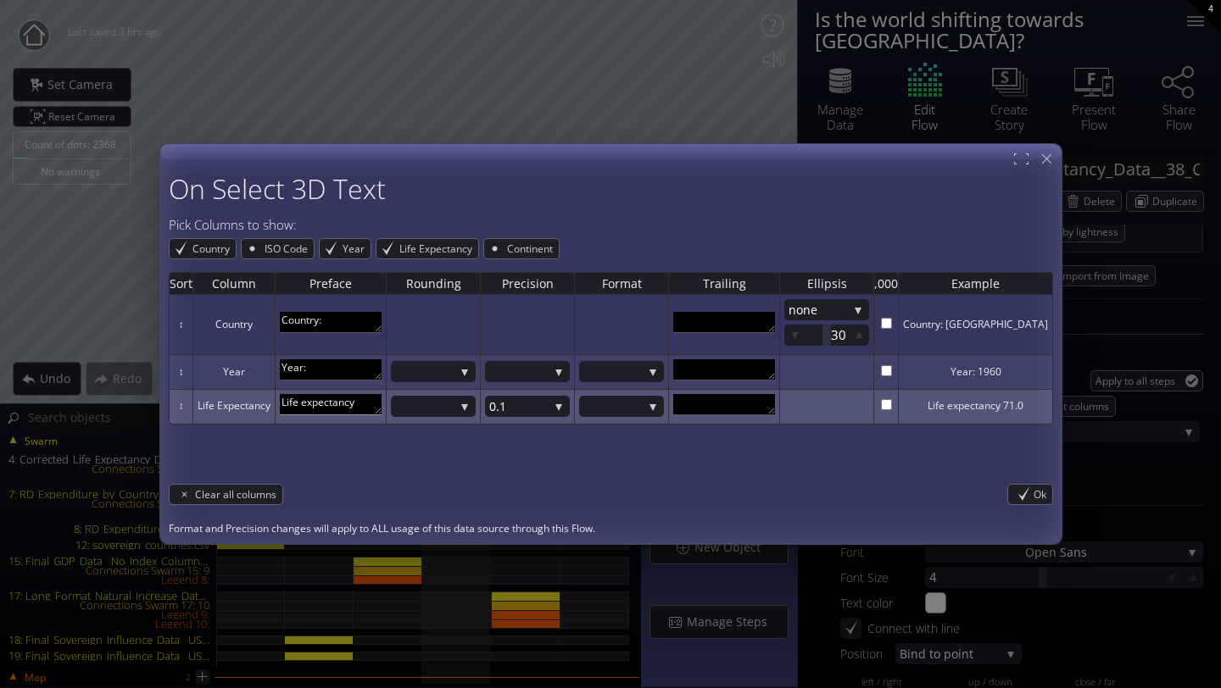
click at [380, 405] on textarea "Life expectancy" at bounding box center [331, 404] width 102 height 21
type textarea "Life expectancy:"
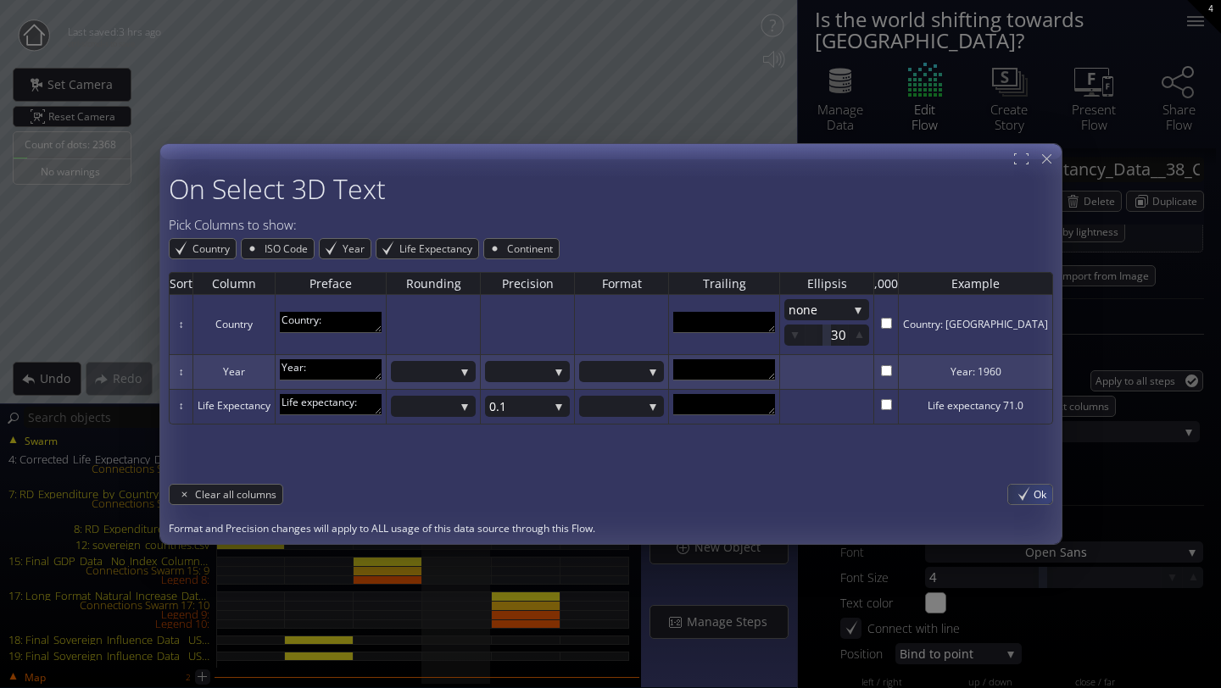
click at [1033, 493] on span "Ok" at bounding box center [1042, 493] width 19 height 19
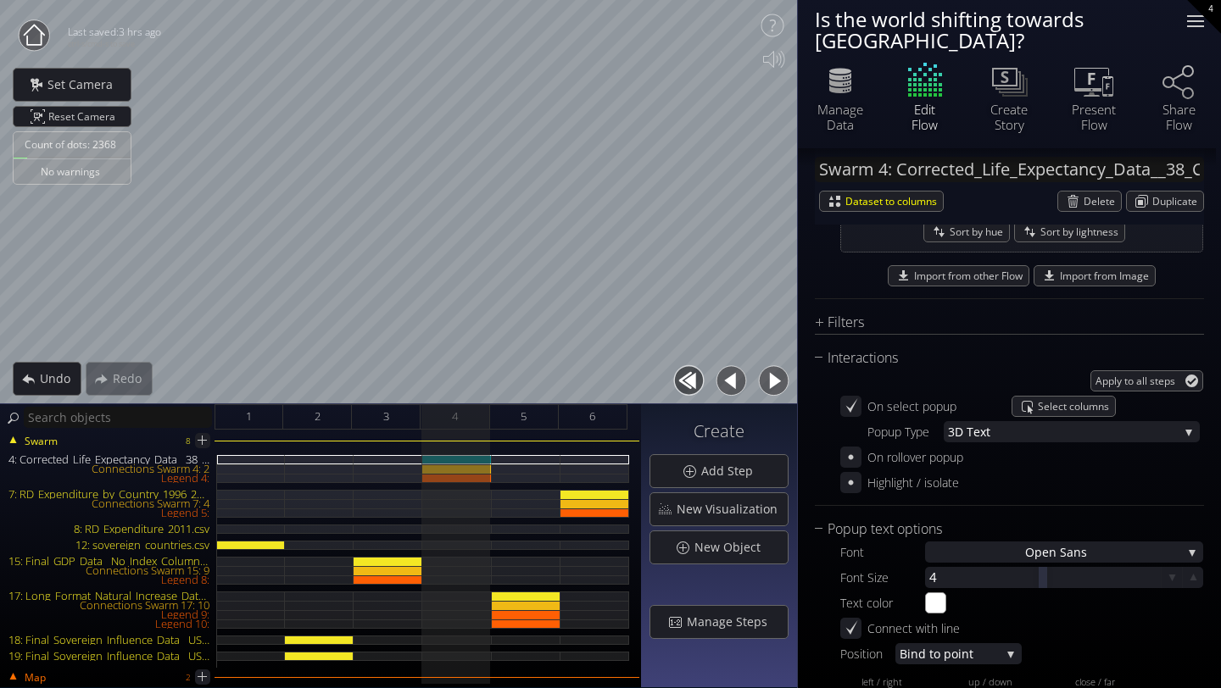
click at [1189, 31] on div at bounding box center [1195, 21] width 34 height 34
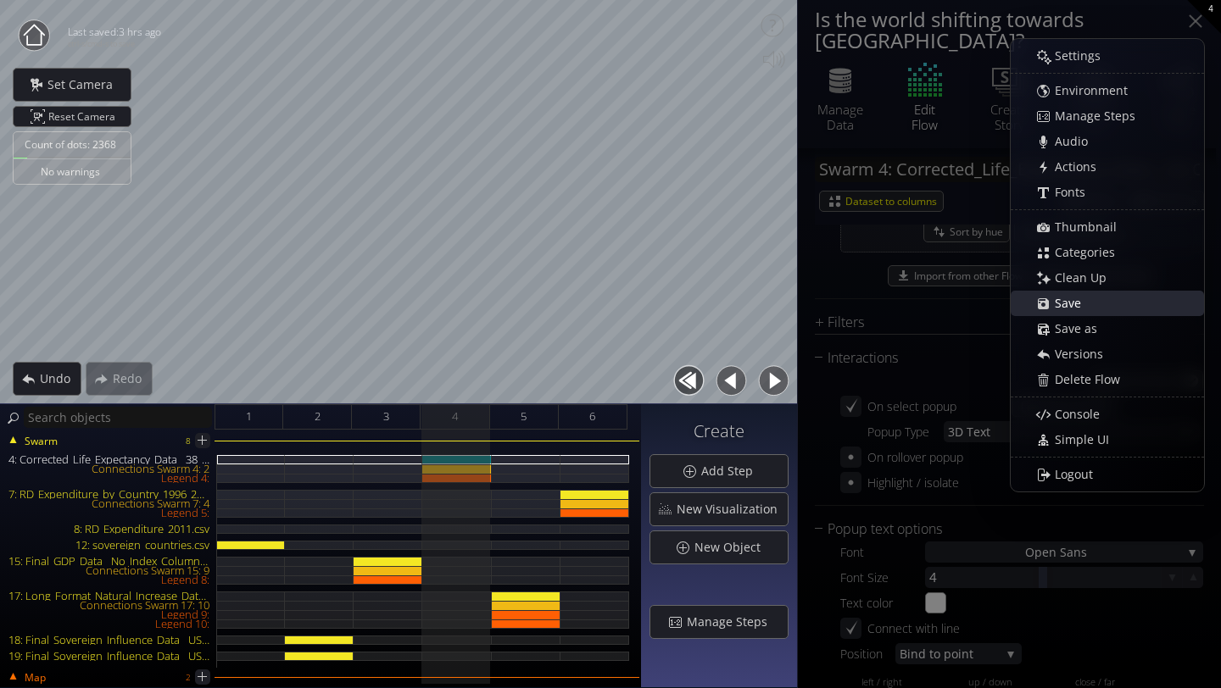
click at [1088, 303] on span "Save" at bounding box center [1072, 303] width 37 height 17
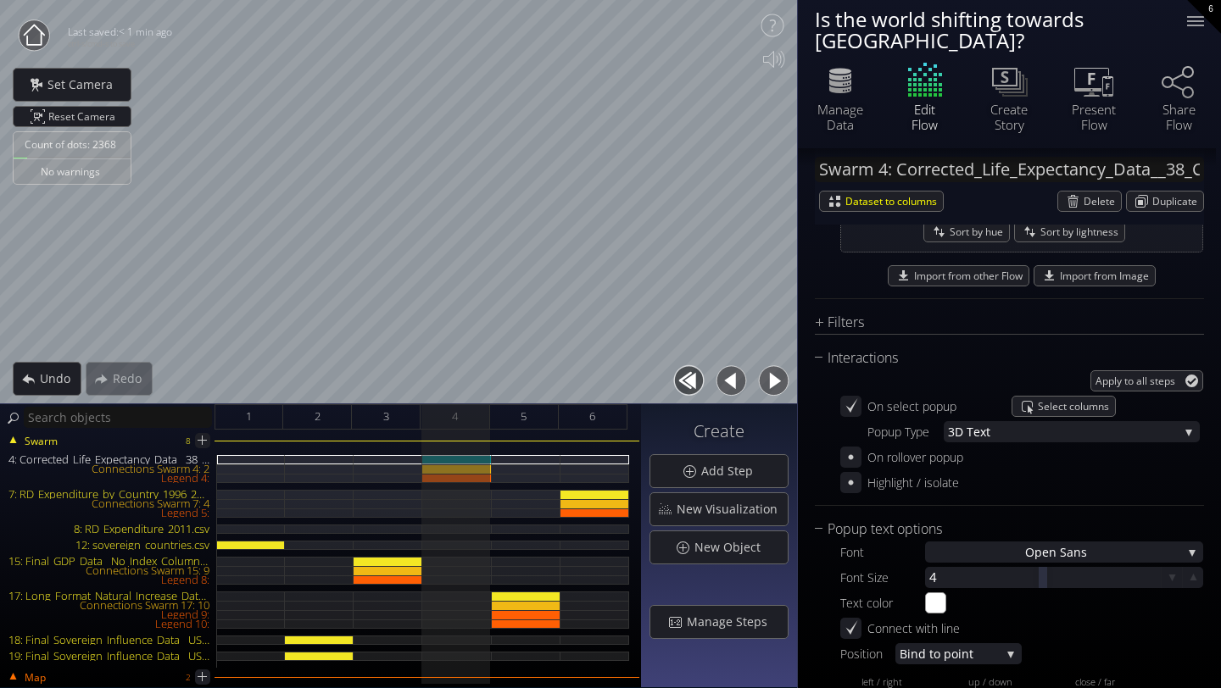
click at [38, 43] on icon at bounding box center [34, 34] width 21 height 21
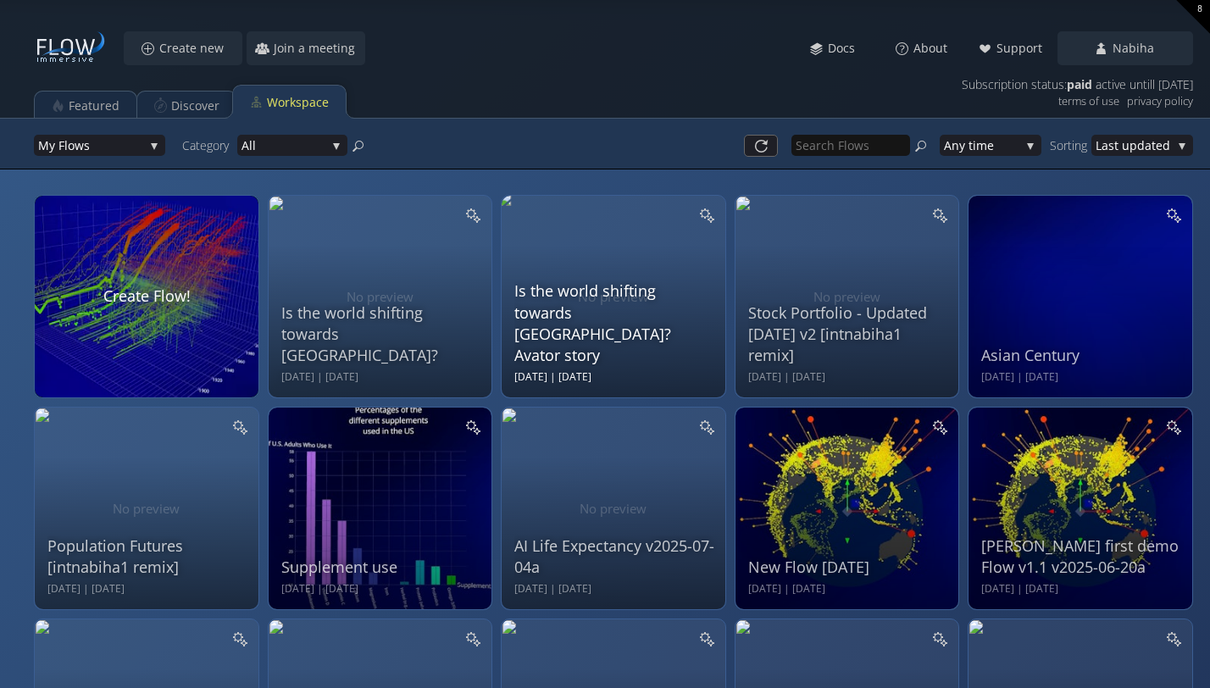
click at [581, 353] on div "Is the world shifting towards [GEOGRAPHIC_DATA]? Avator story" at bounding box center [616, 324] width 203 height 86
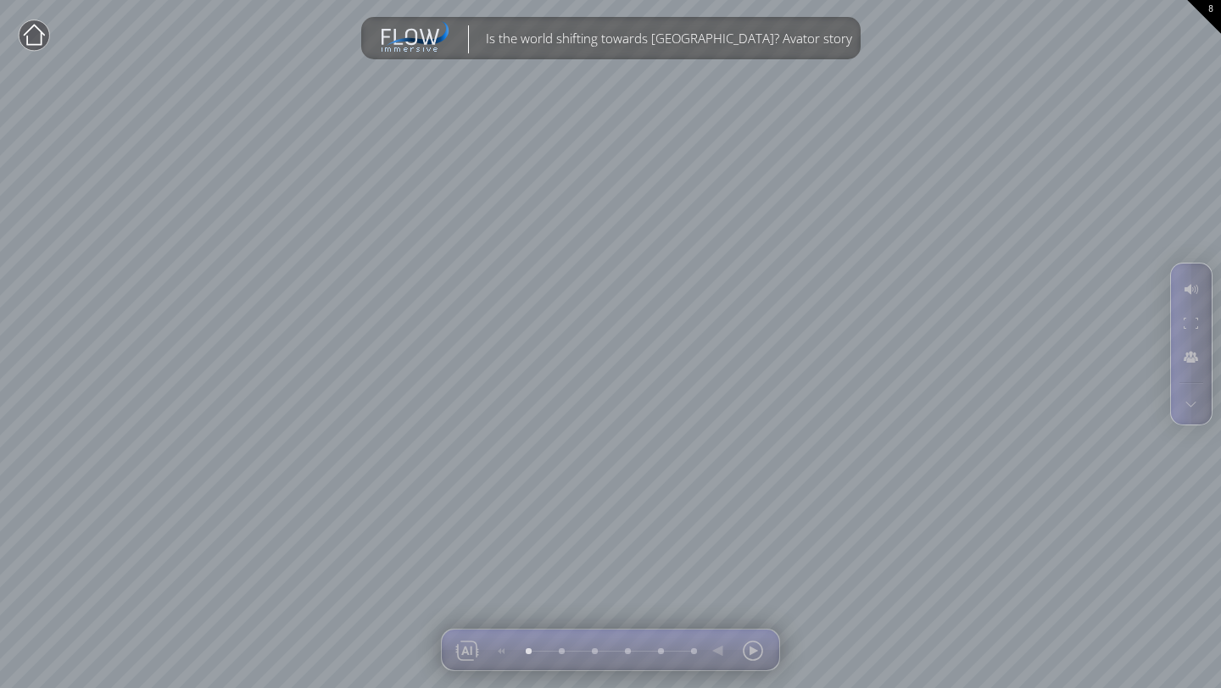
click at [41, 32] on icon at bounding box center [34, 34] width 21 height 21
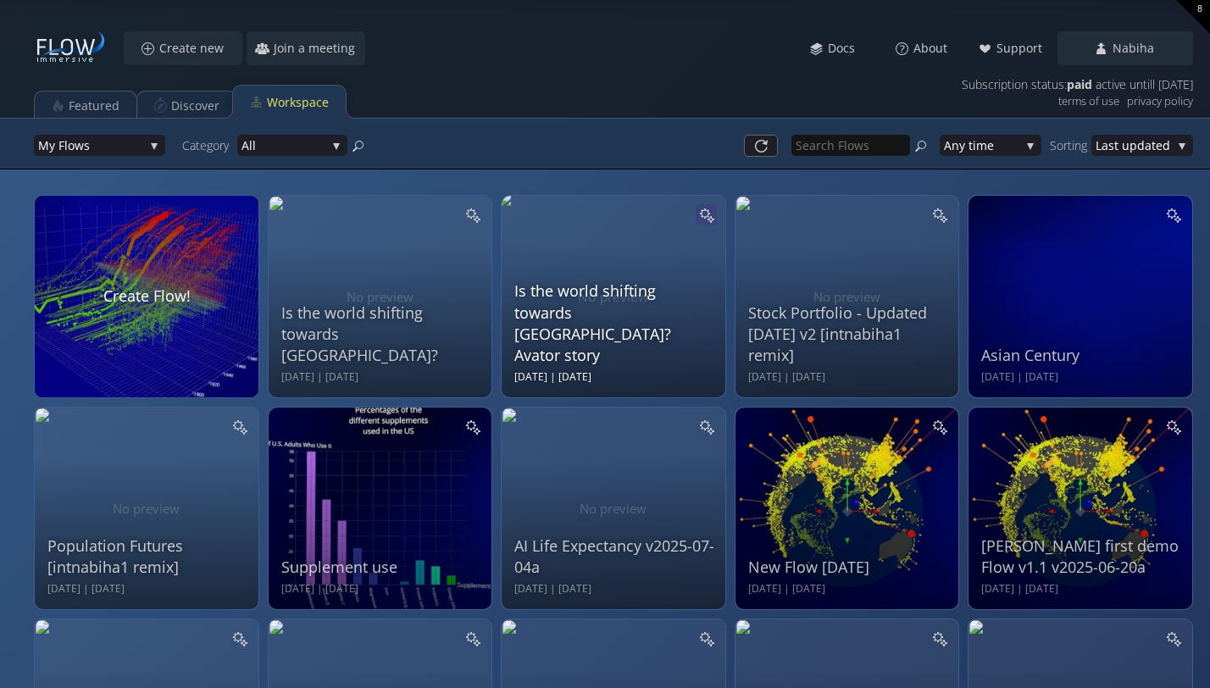
click at [715, 217] on div at bounding box center [706, 214] width 21 height 21
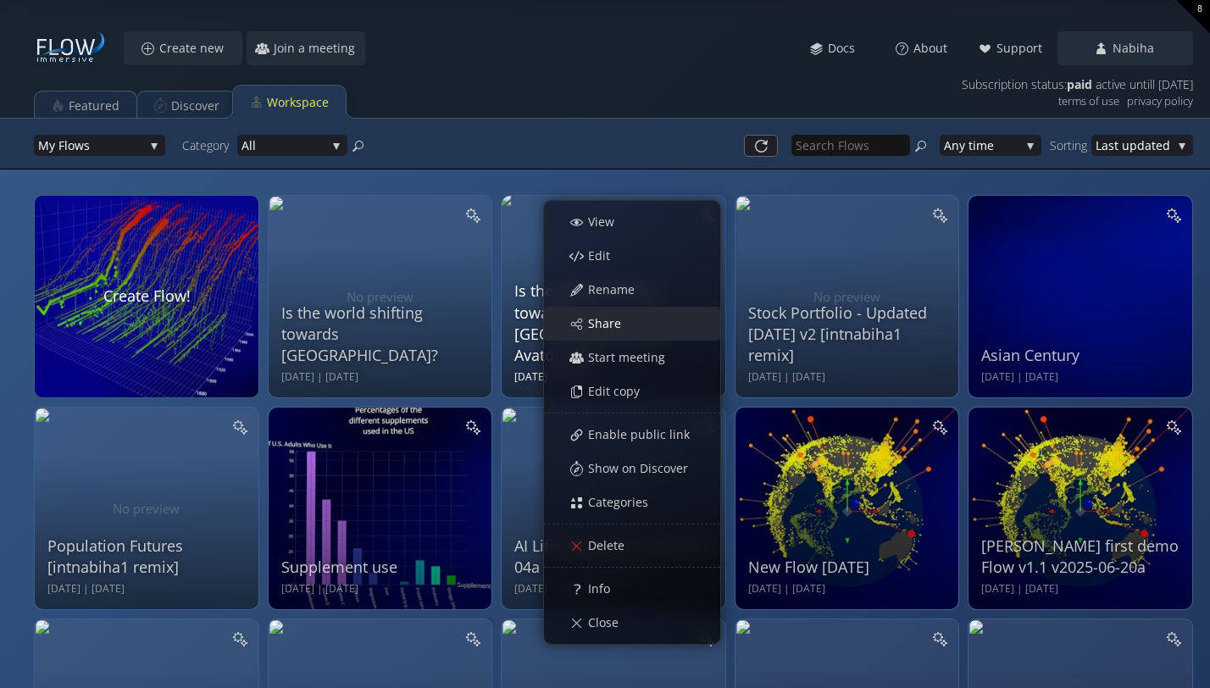
click at [638, 328] on div "Share" at bounding box center [641, 324] width 158 height 32
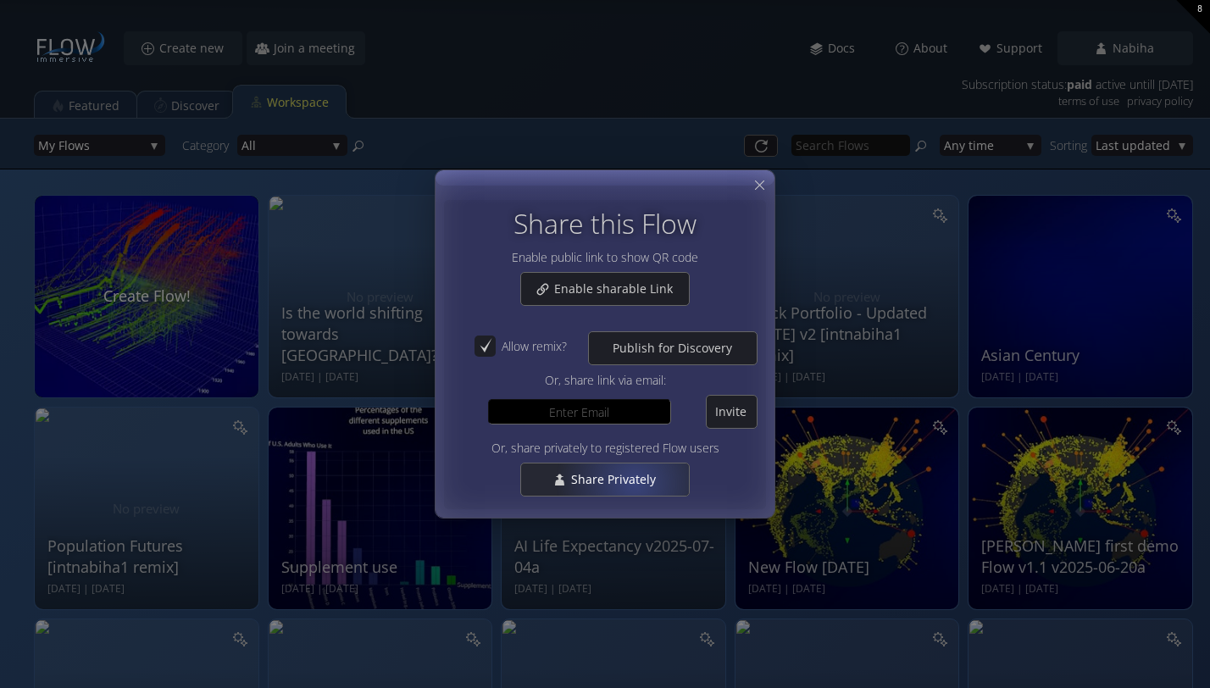
click at [633, 484] on span "Share Privately" at bounding box center [618, 479] width 96 height 17
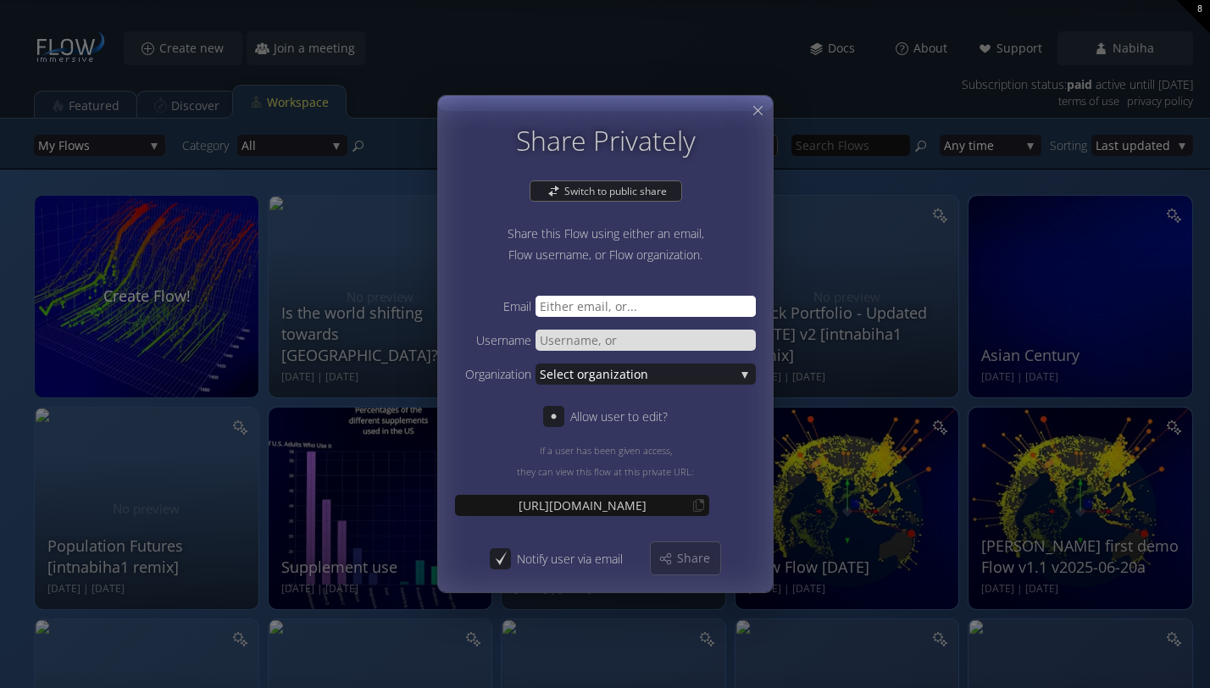
click at [646, 303] on input "text" at bounding box center [646, 306] width 220 height 21
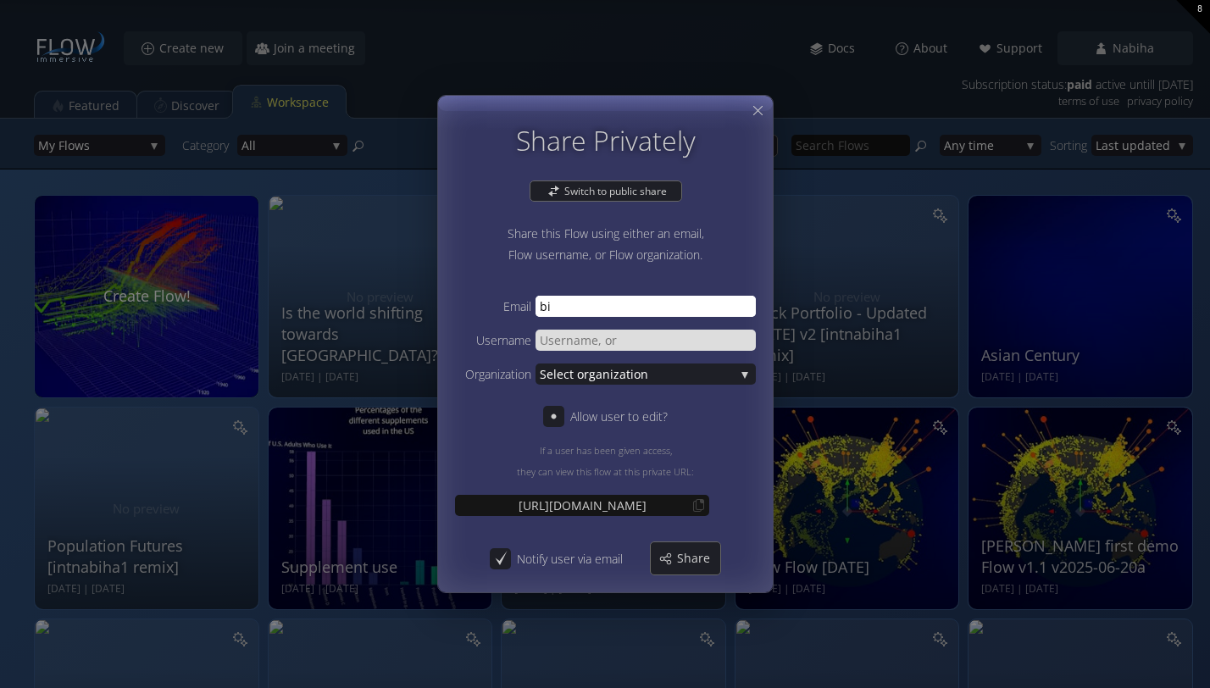
type input "b"
paste input "[EMAIL_ADDRESS][DOMAIN_NAME]"
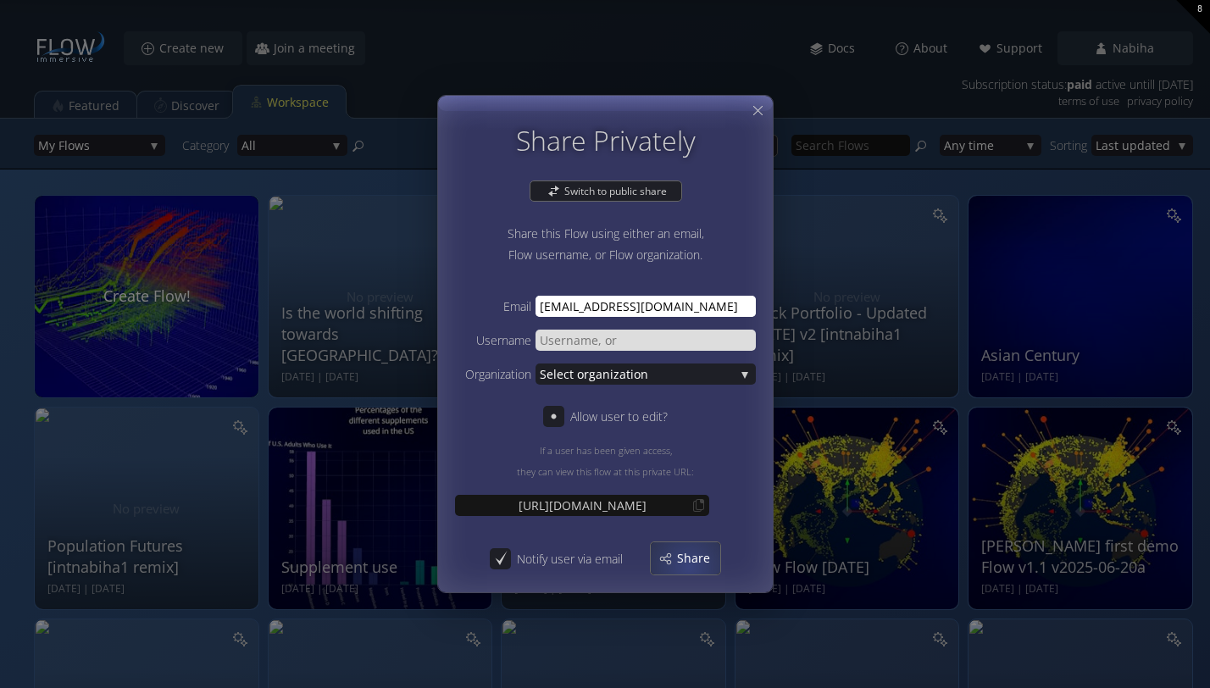
type input "[EMAIL_ADDRESS][DOMAIN_NAME]"
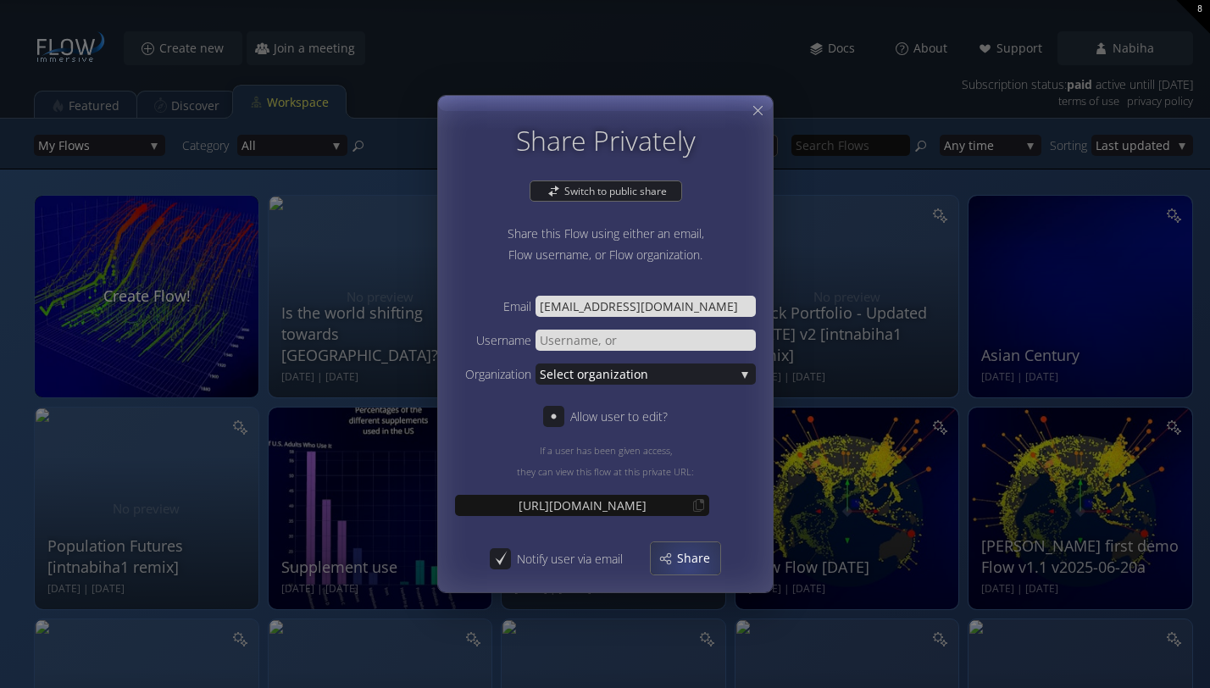
click at [687, 565] on span "Share" at bounding box center [698, 558] width 44 height 17
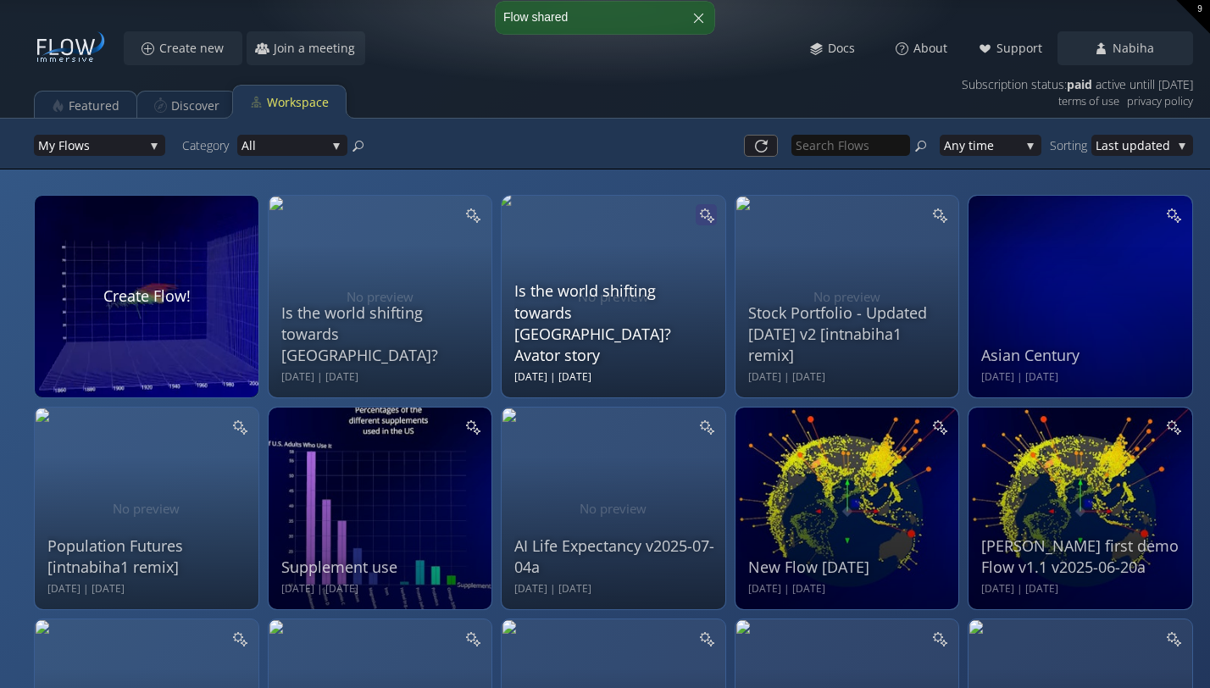
click at [711, 220] on icon at bounding box center [711, 219] width 9 height 9
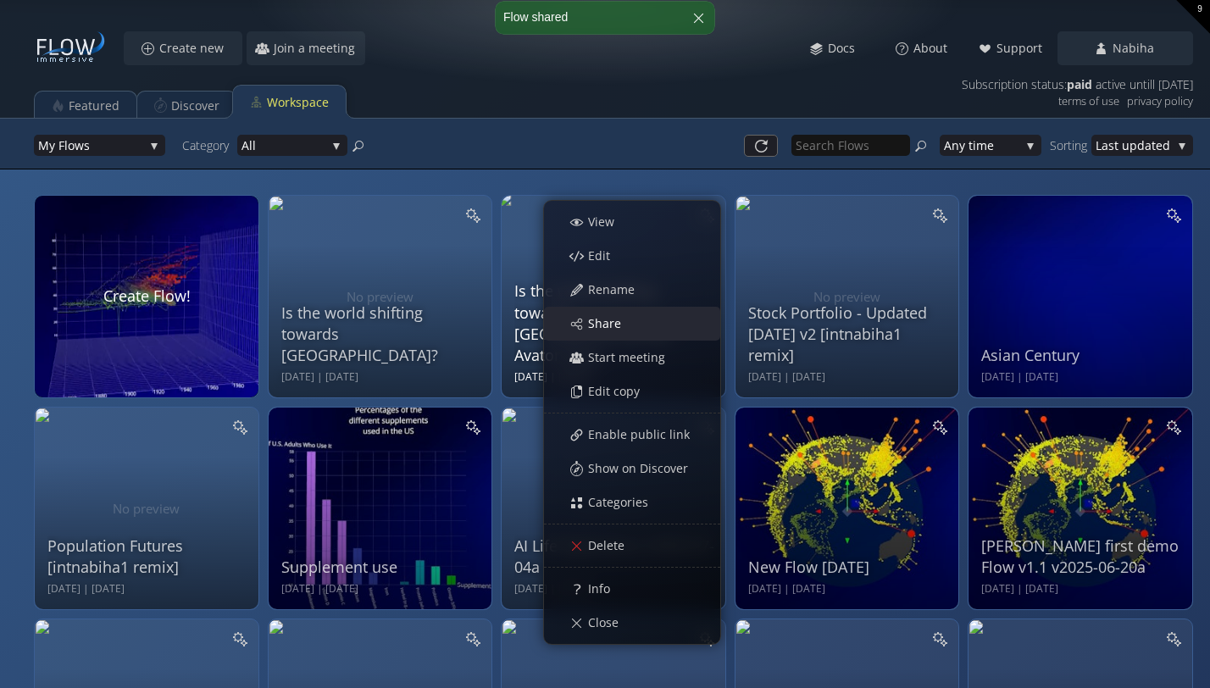
click at [652, 320] on div "Share" at bounding box center [641, 324] width 158 height 32
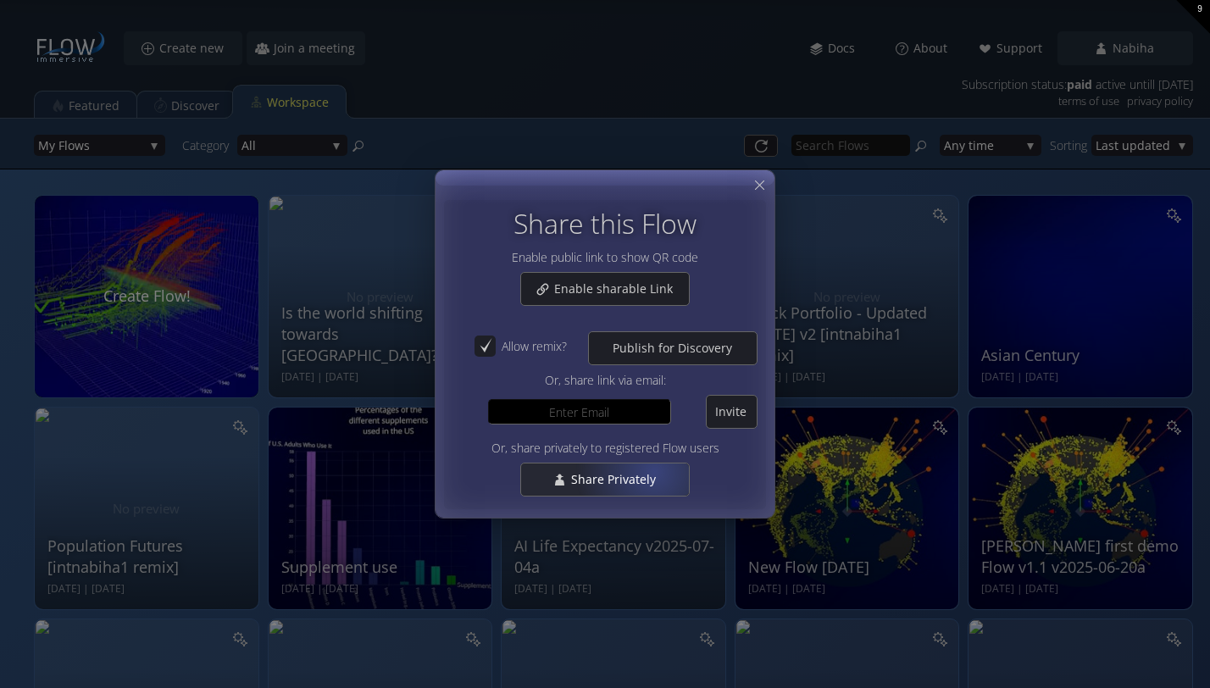
click at [653, 473] on span "Share Privately" at bounding box center [618, 479] width 96 height 17
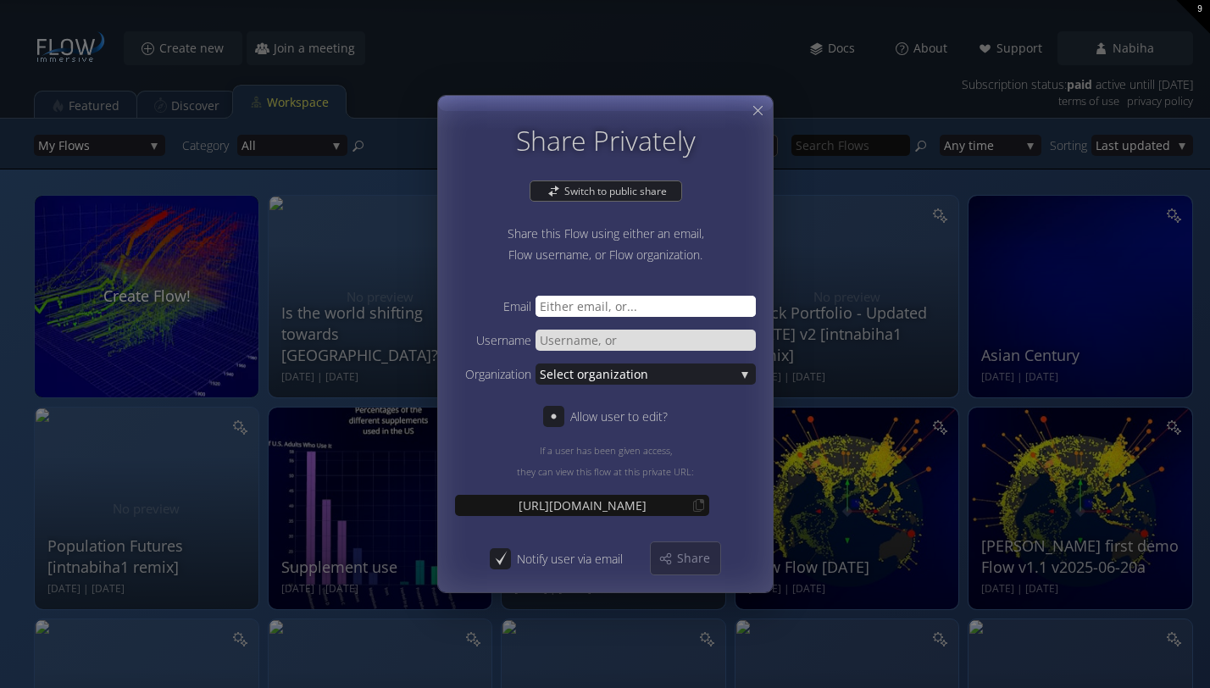
click at [566, 307] on input "text" at bounding box center [646, 306] width 220 height 21
paste input "[PERSON_NAME][EMAIL_ADDRESS][DOMAIN_NAME]"
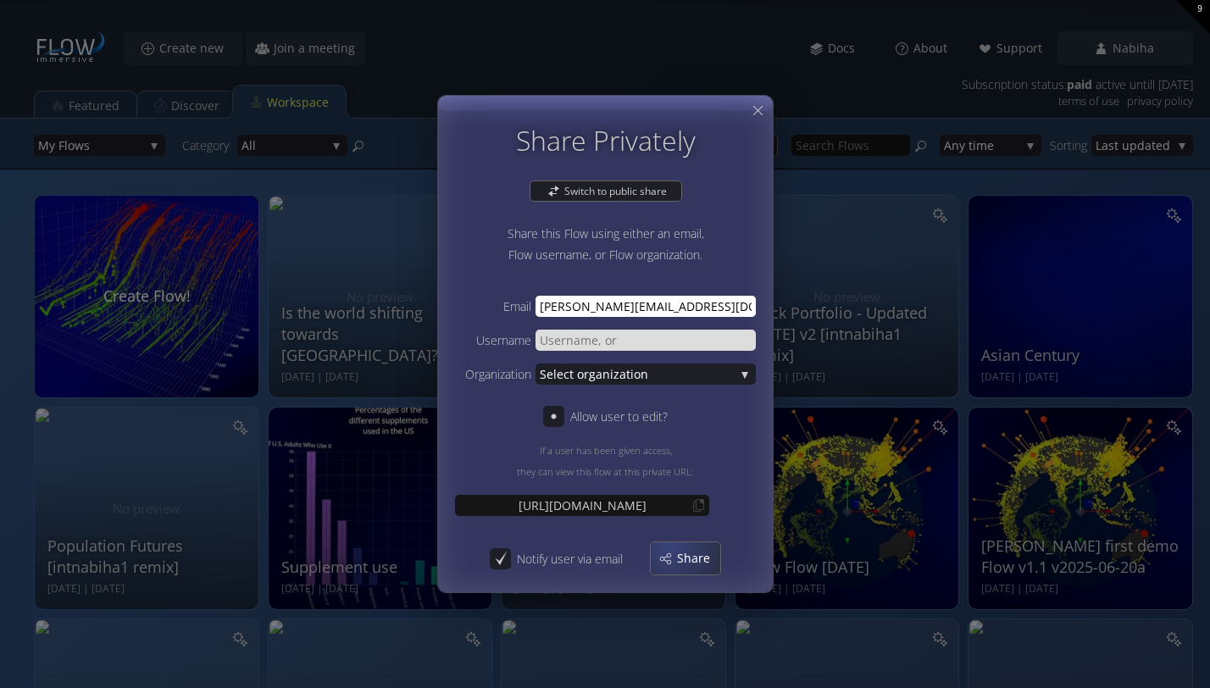
type input "[PERSON_NAME][EMAIL_ADDRESS][DOMAIN_NAME]"
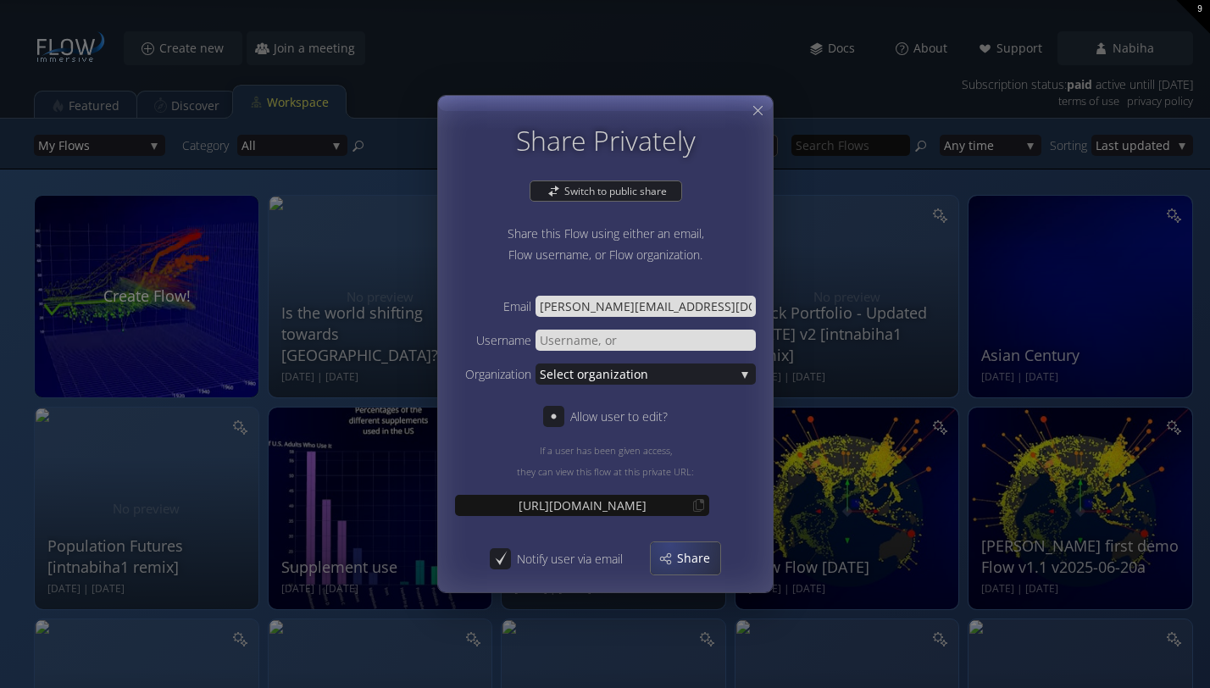
click at [670, 548] on div "Share" at bounding box center [686, 558] width 70 height 32
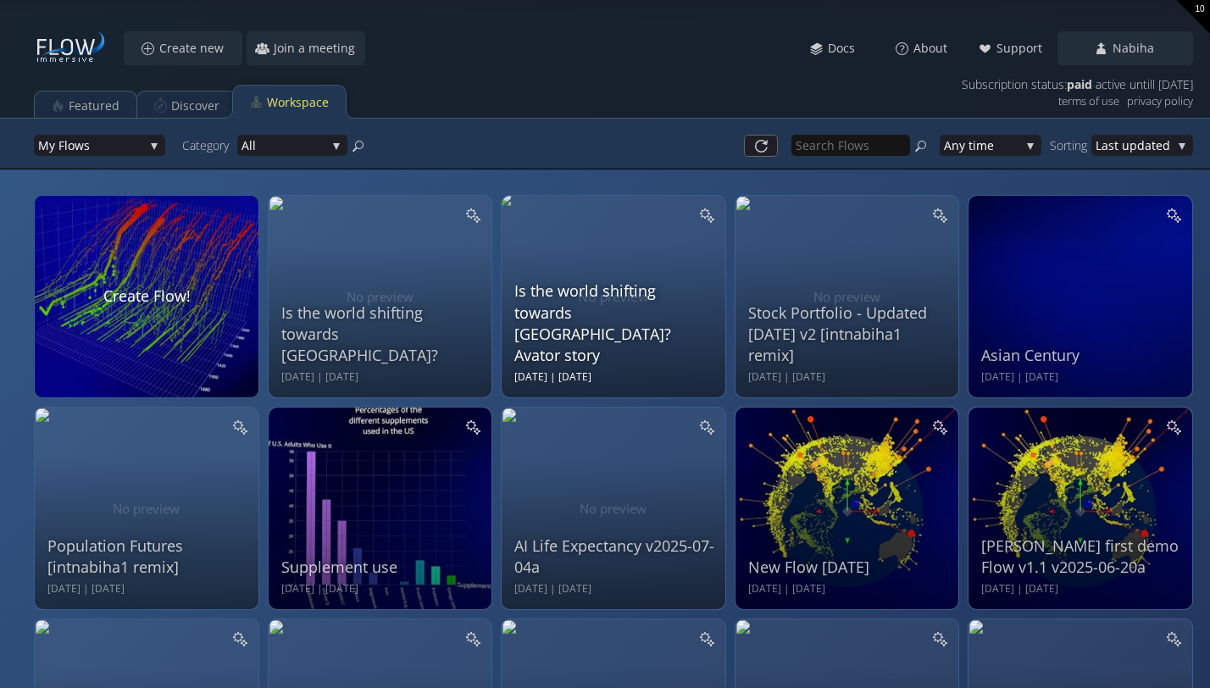
click at [573, 358] on div "Is the world shifting towards [GEOGRAPHIC_DATA]? Avator story" at bounding box center [616, 324] width 203 height 86
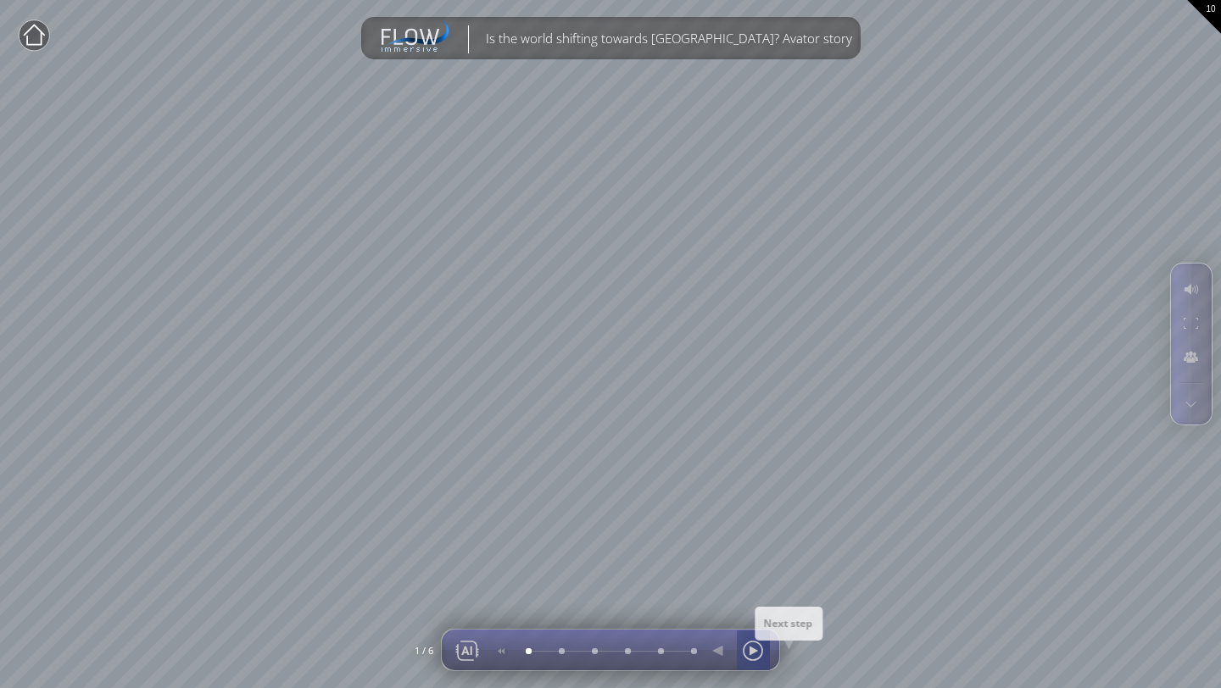
click at [763, 648] on div at bounding box center [752, 651] width 25 height 41
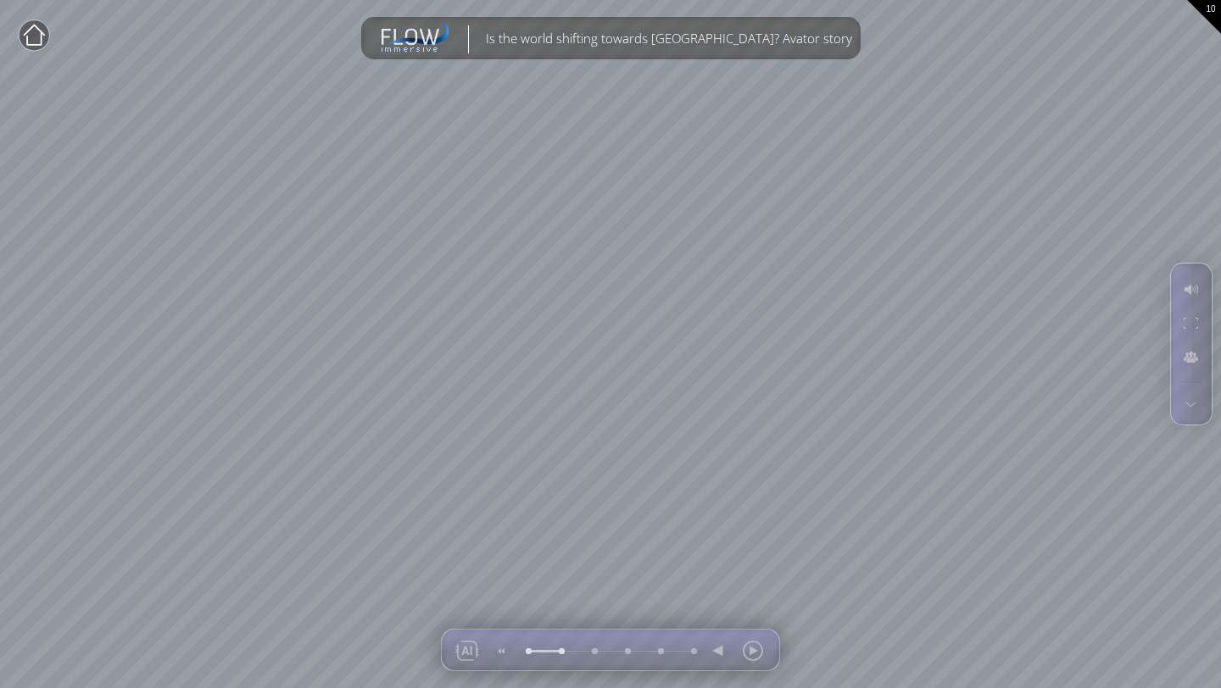
click at [33, 36] on circle at bounding box center [34, 35] width 31 height 31
